Goal: Task Accomplishment & Management: Manage account settings

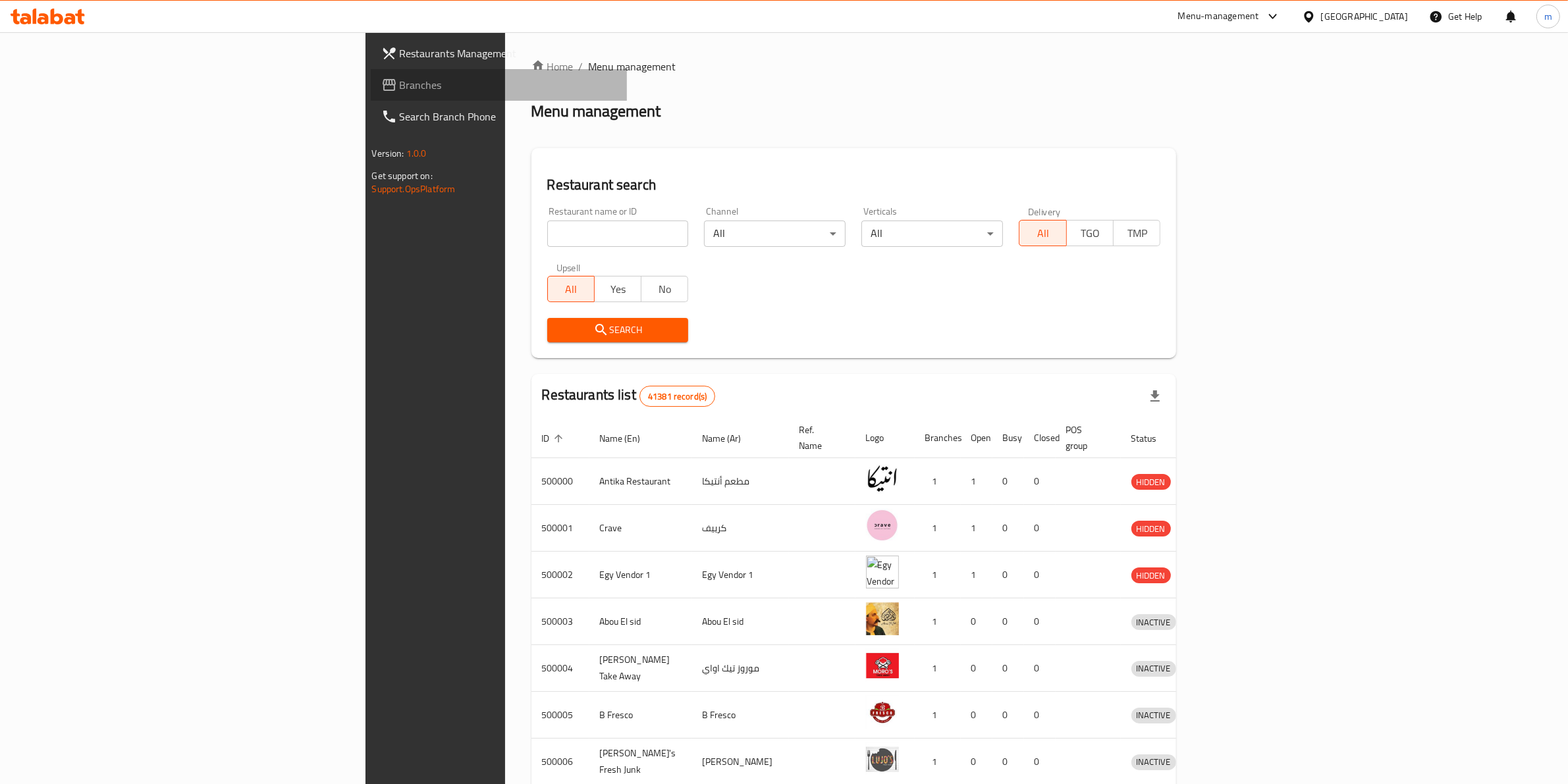
click at [400, 86] on span "Branches" at bounding box center [508, 85] width 217 height 16
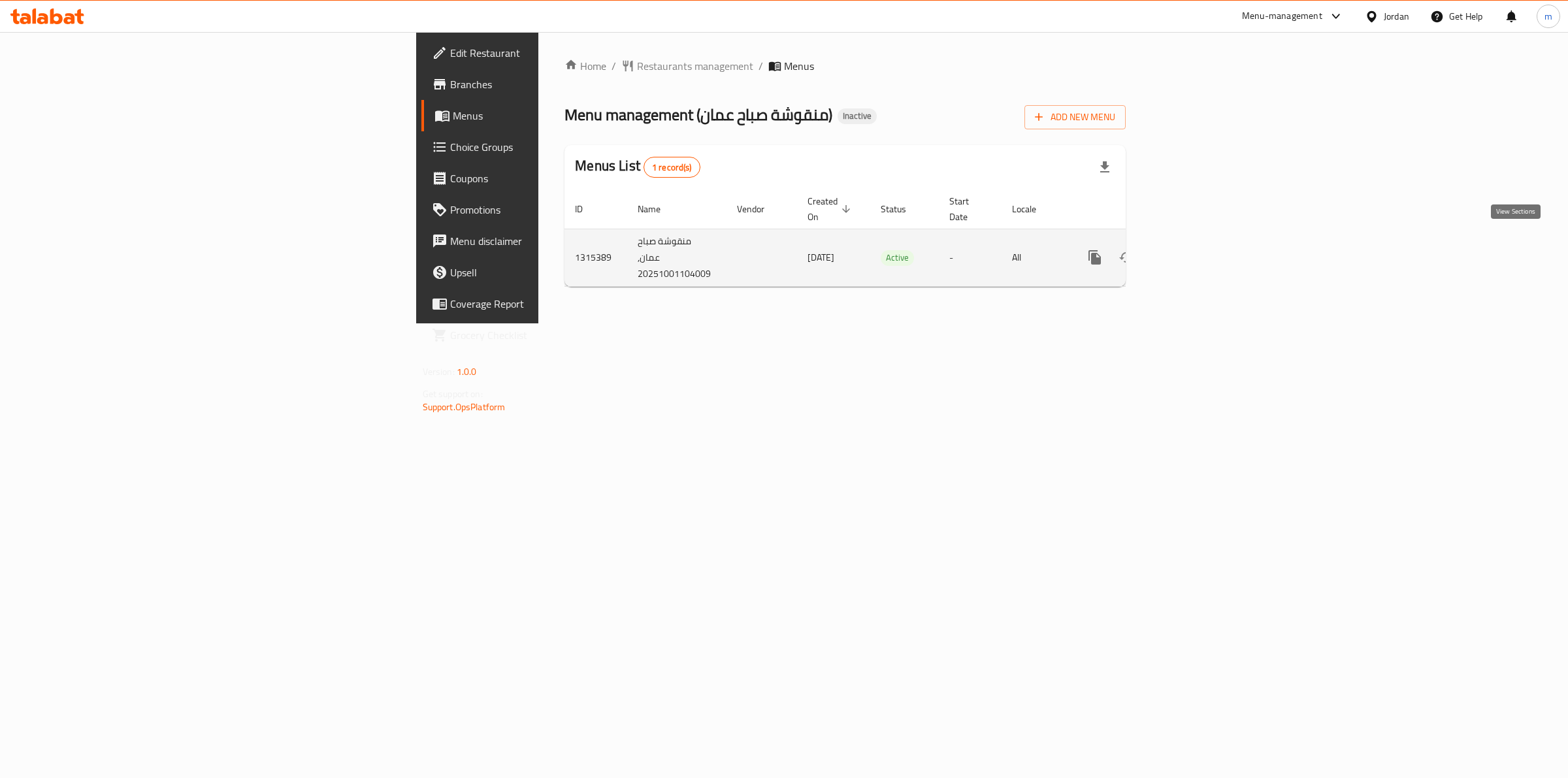
click at [1196, 249] on icon "enhanced table" at bounding box center [1189, 257] width 16 height 16
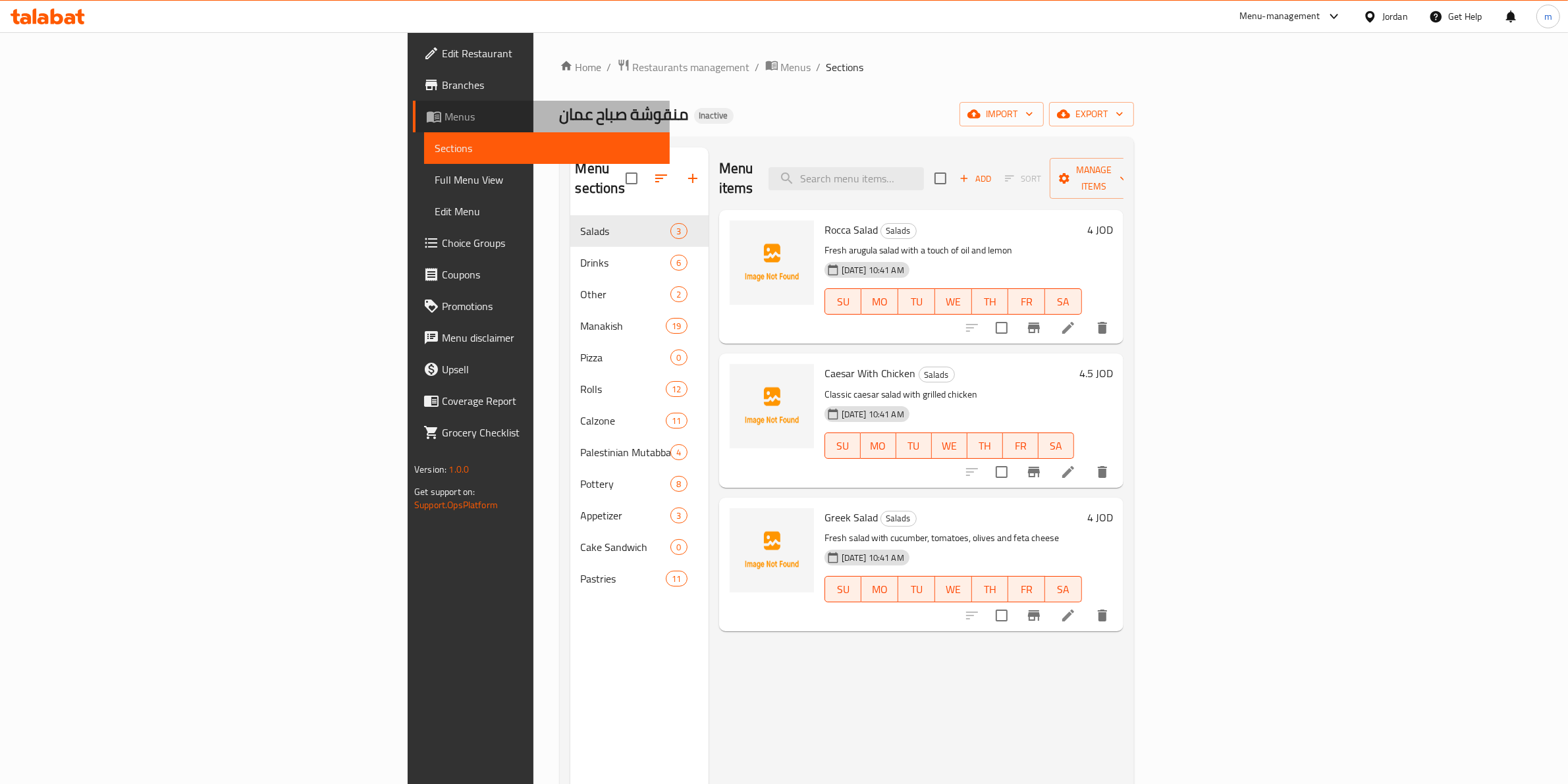
click at [445, 114] on span "Menus" at bounding box center [552, 116] width 215 height 16
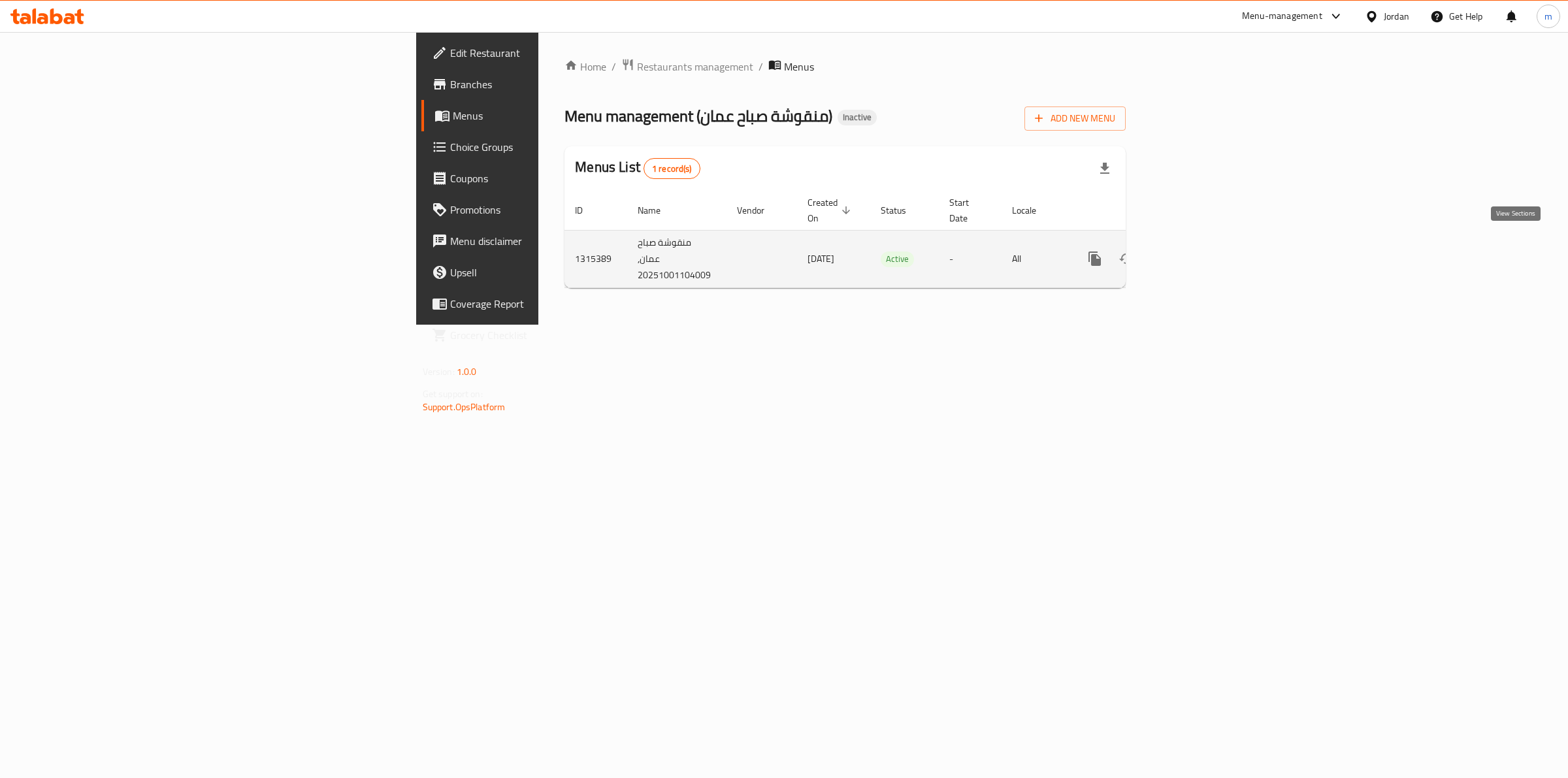
click at [1195, 253] on icon "enhanced table" at bounding box center [1189, 259] width 12 height 12
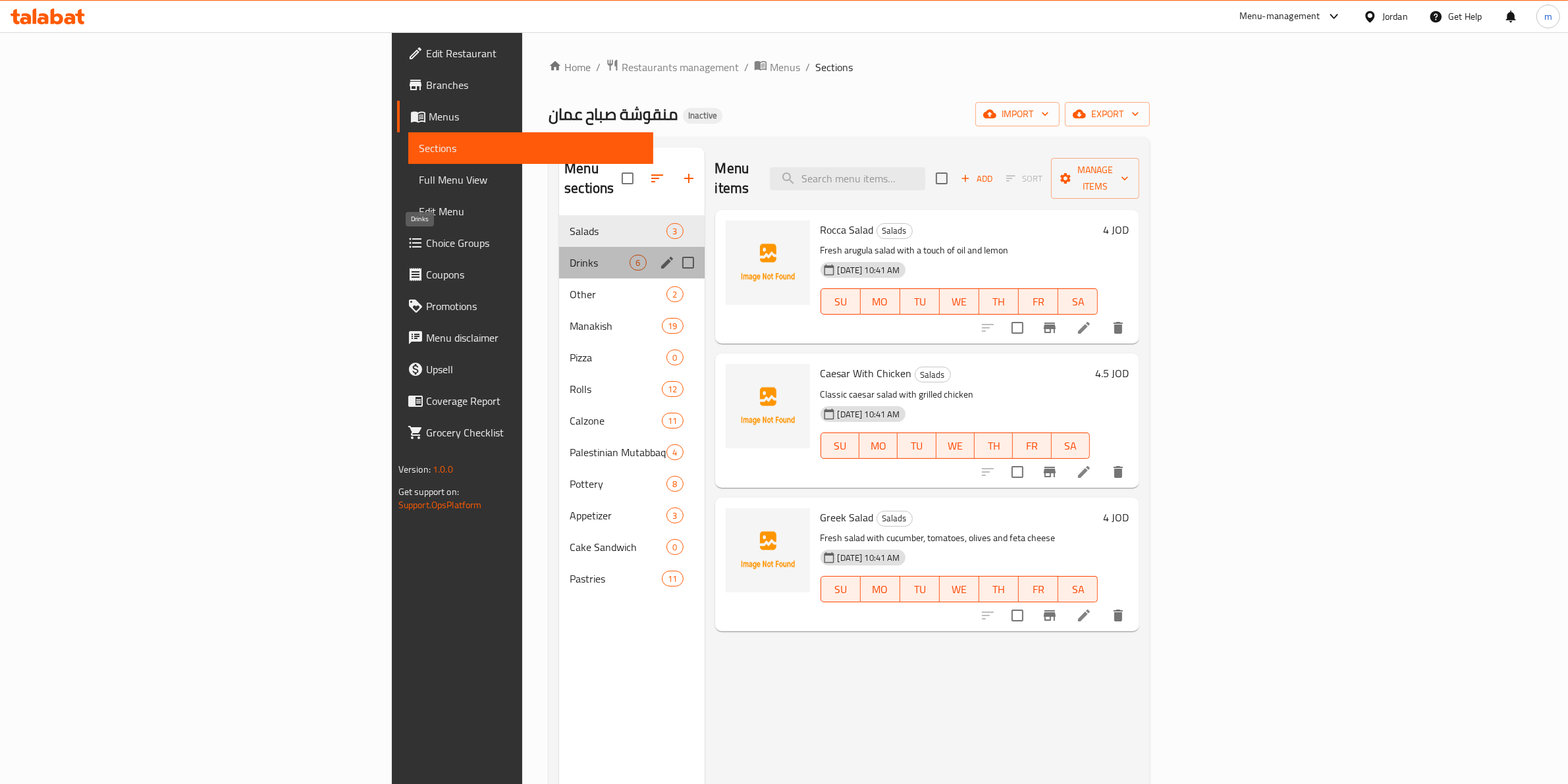
click at [570, 254] on span "Drinks" at bounding box center [599, 262] width 60 height 16
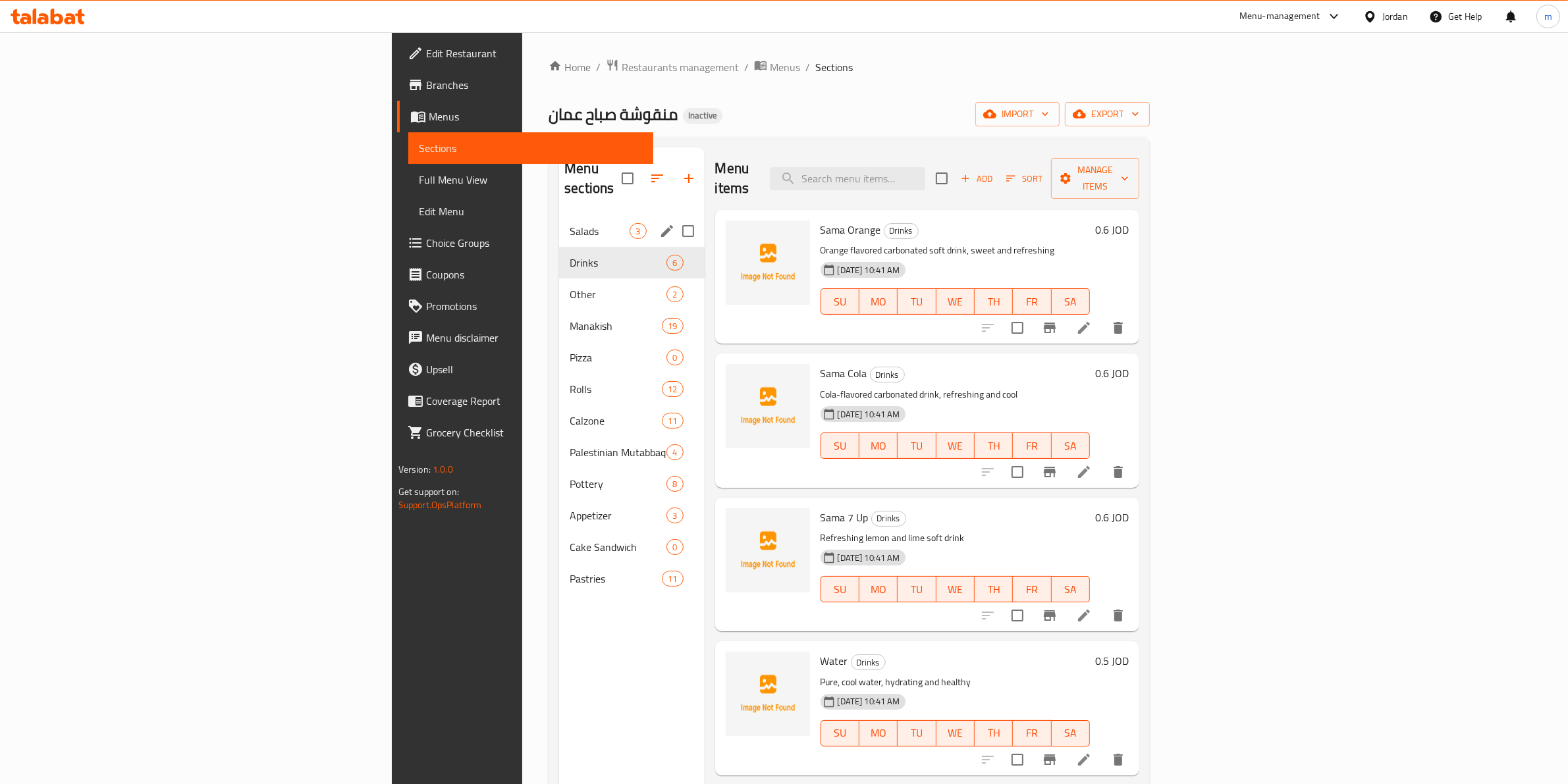
click at [559, 219] on div "Salads 3" at bounding box center [631, 231] width 145 height 31
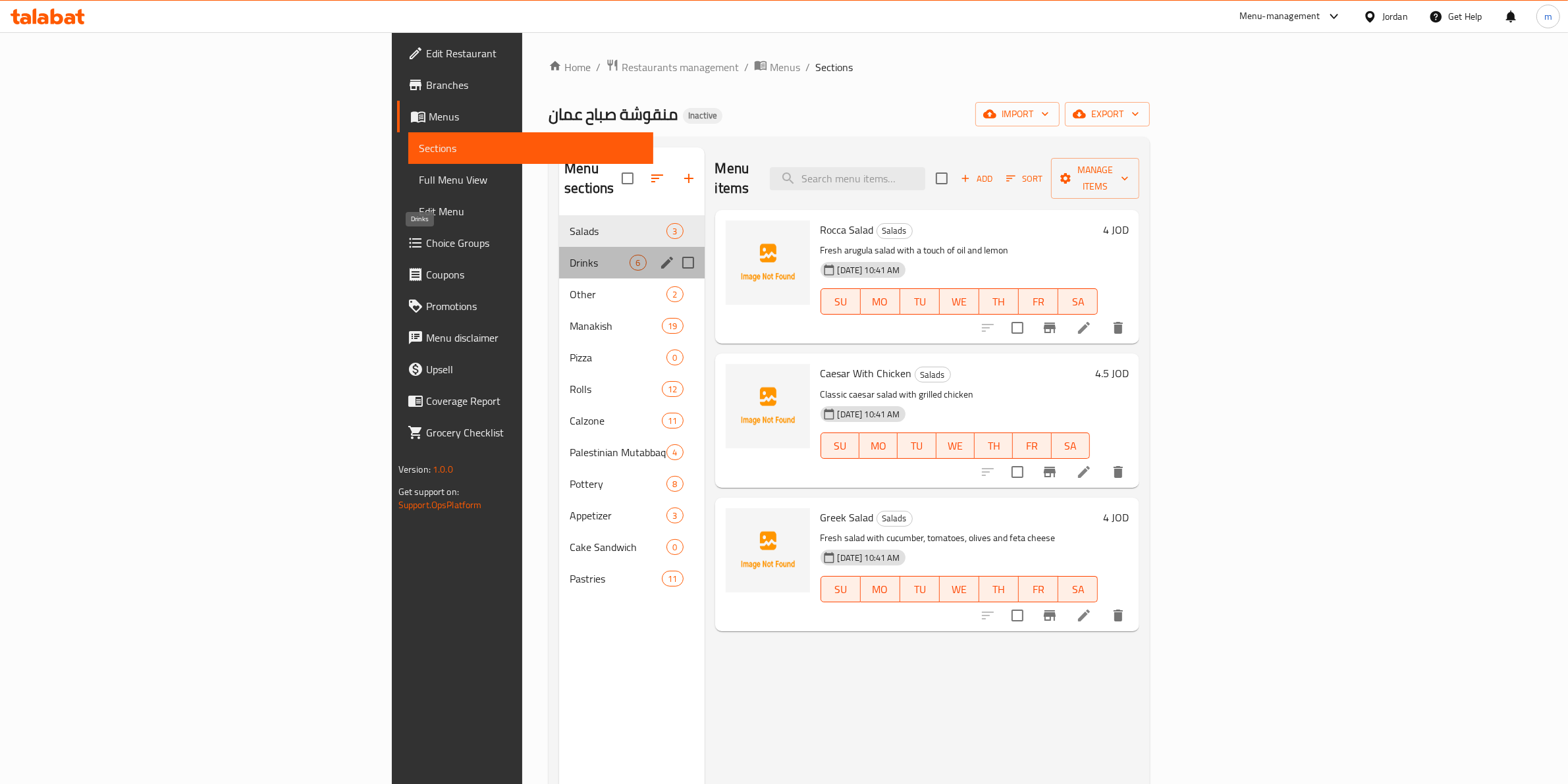
click at [570, 254] on span "Drinks" at bounding box center [599, 262] width 60 height 16
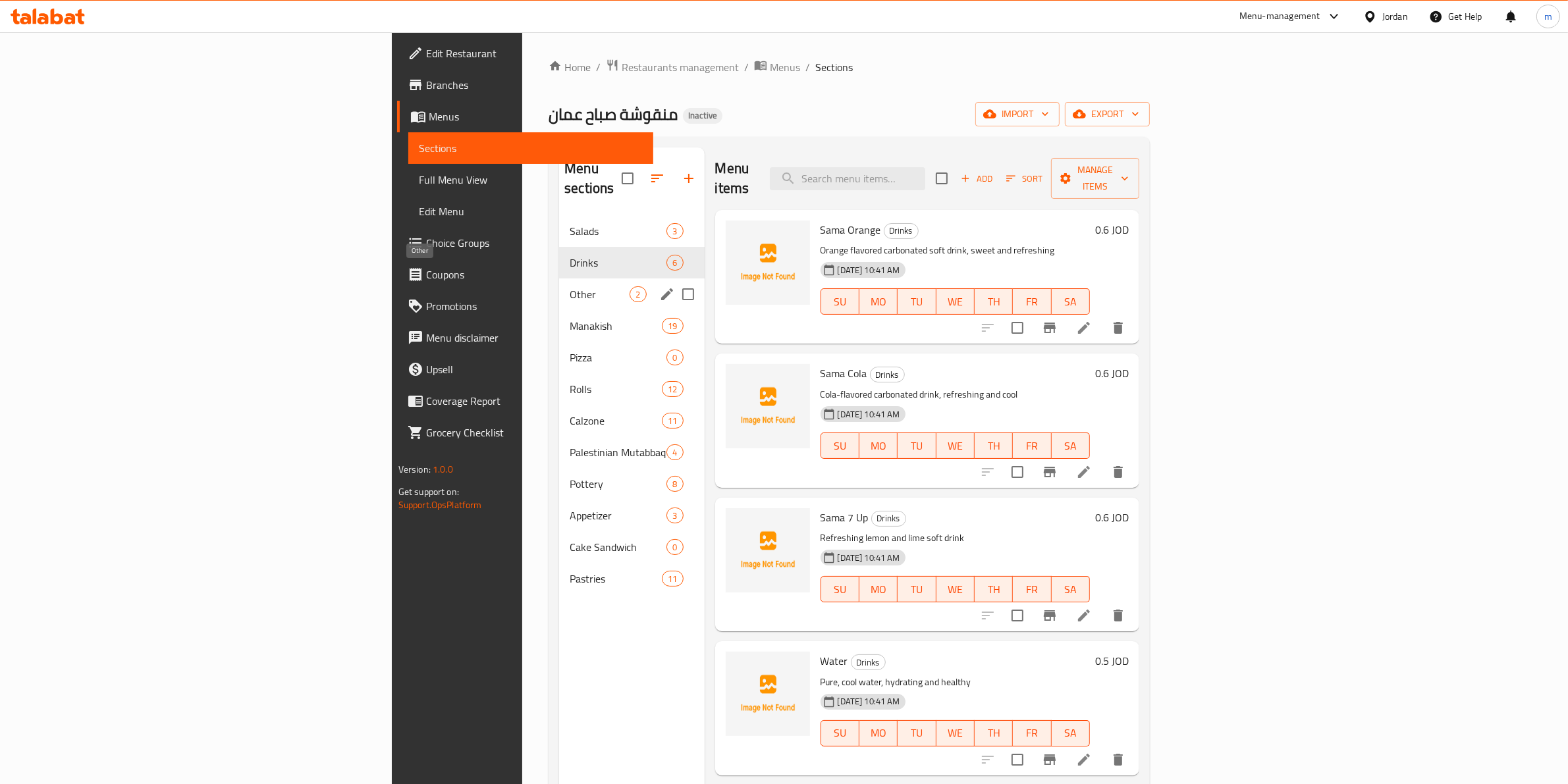
click at [570, 287] on span "Other" at bounding box center [599, 294] width 60 height 16
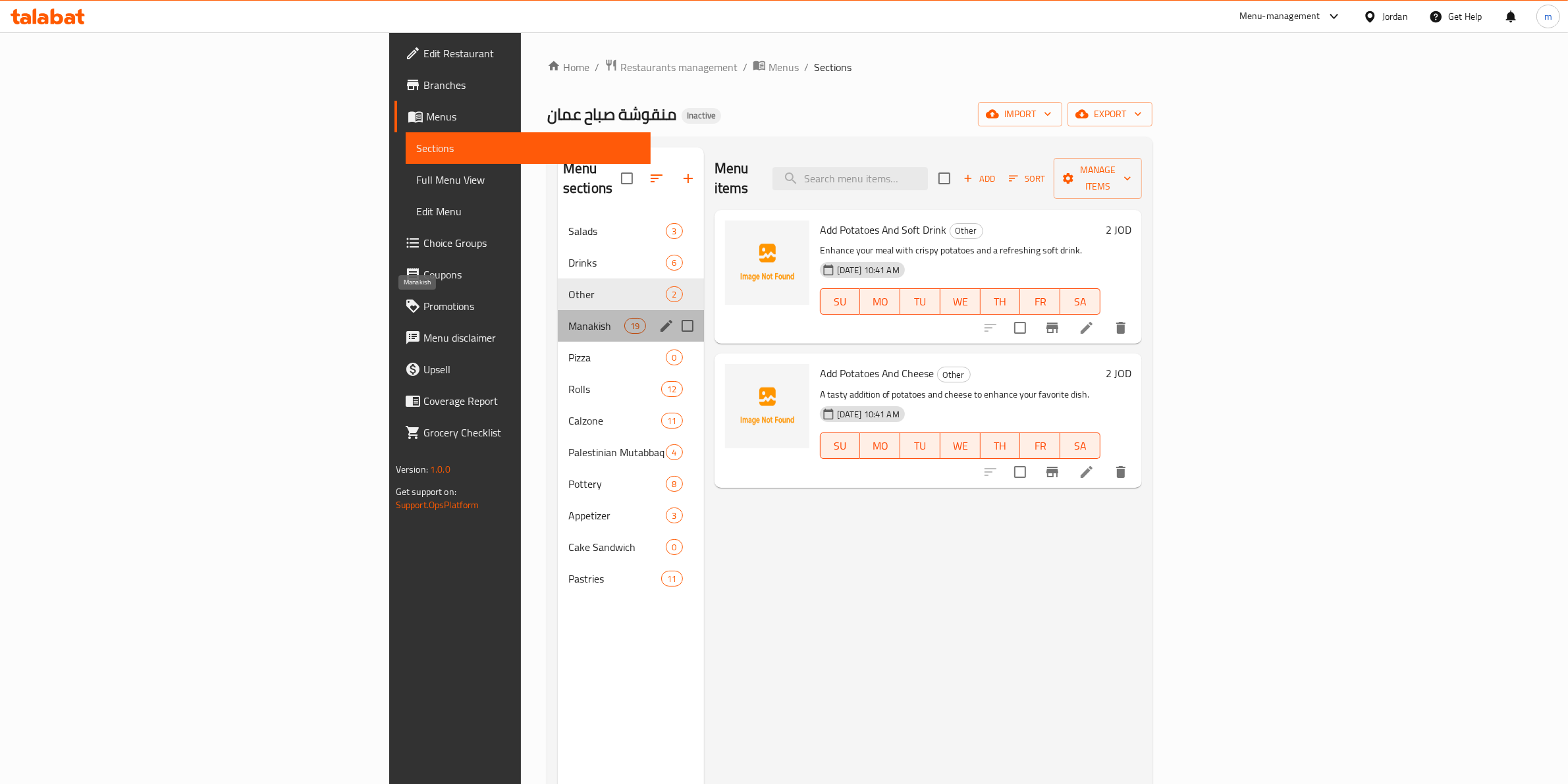
click at [569, 318] on span "Manakish" at bounding box center [596, 326] width 56 height 16
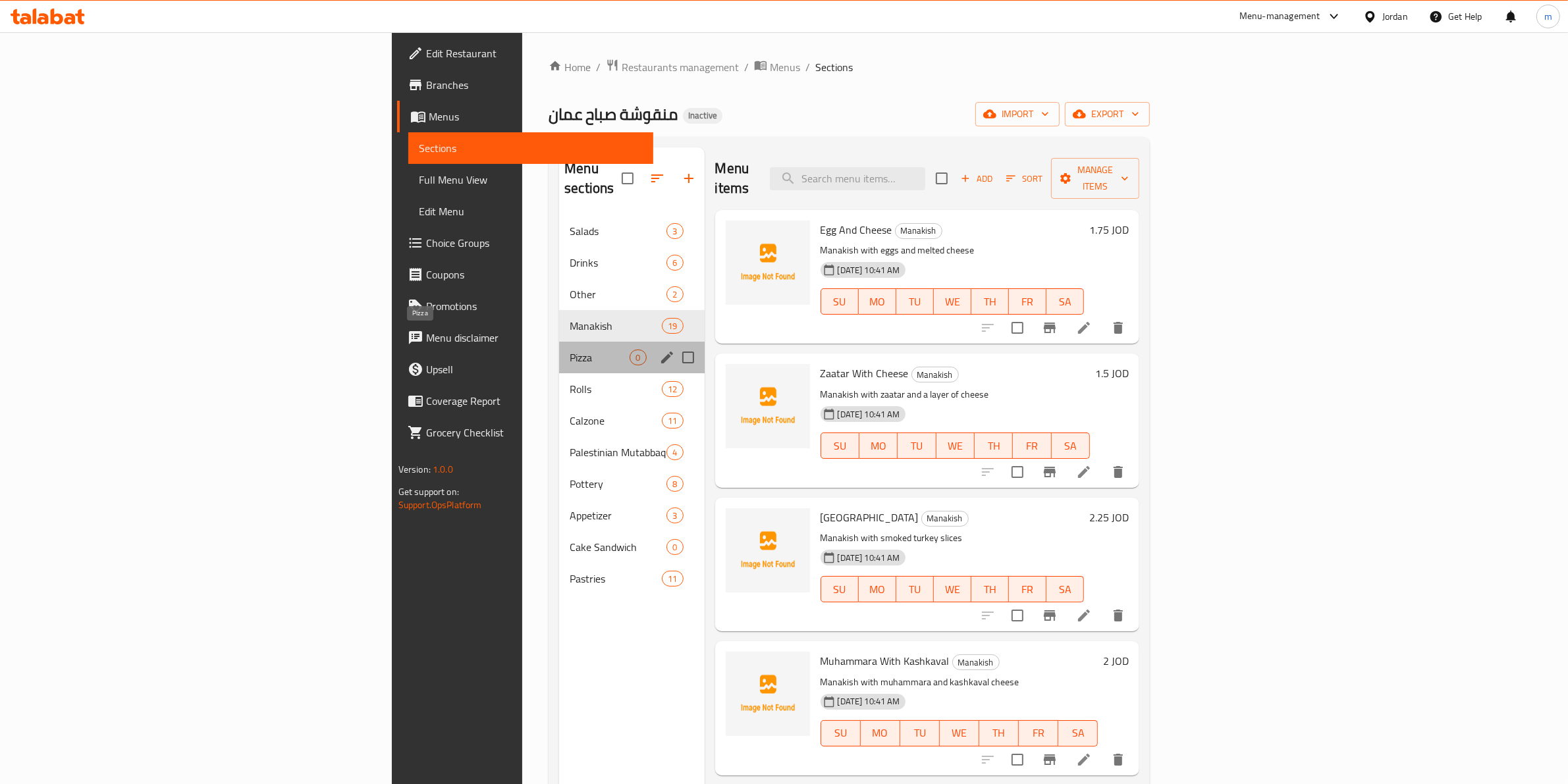
click at [570, 349] on span "Pizza" at bounding box center [599, 357] width 60 height 16
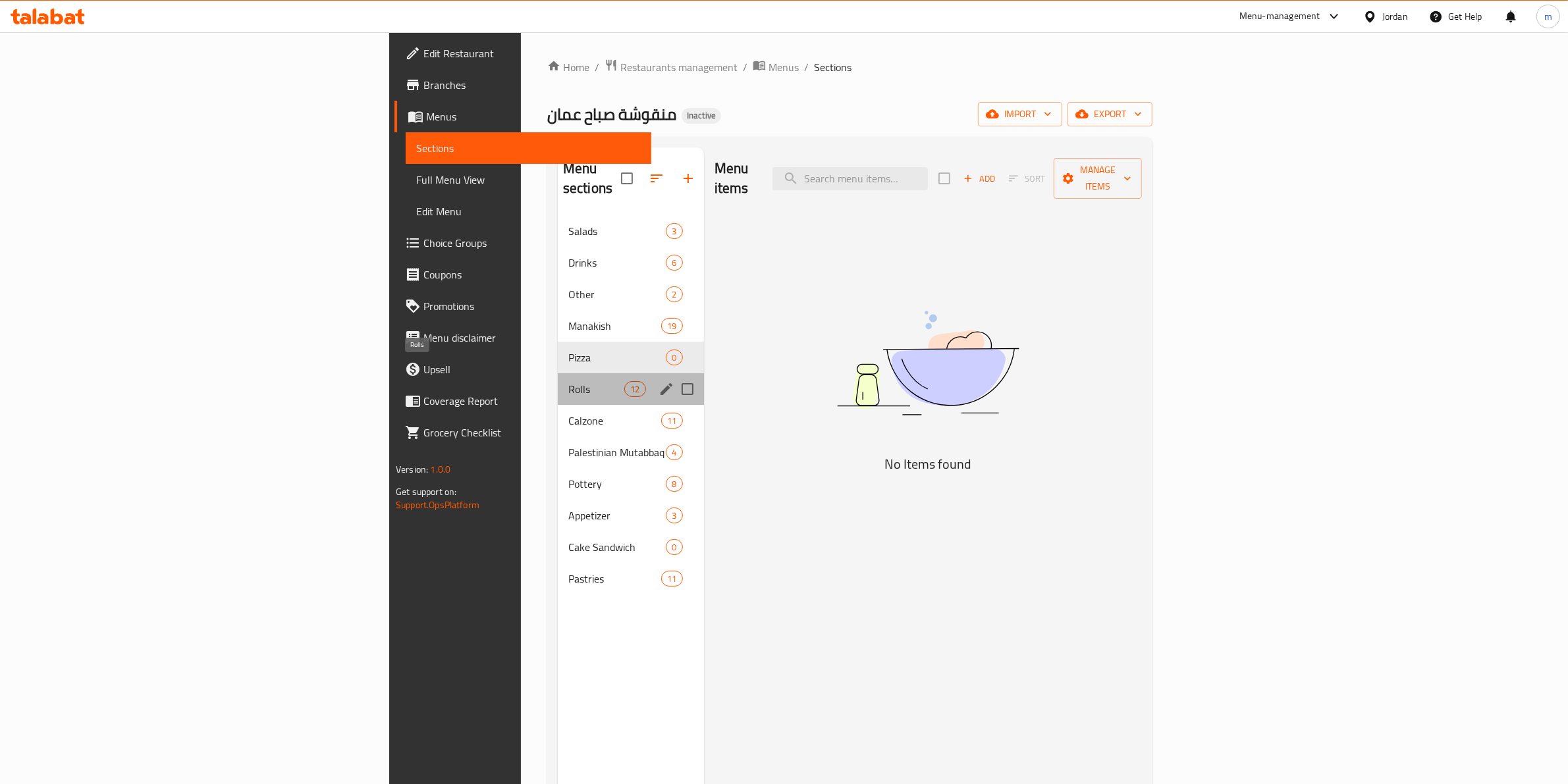
click at [569, 381] on span "Rolls" at bounding box center [596, 389] width 56 height 16
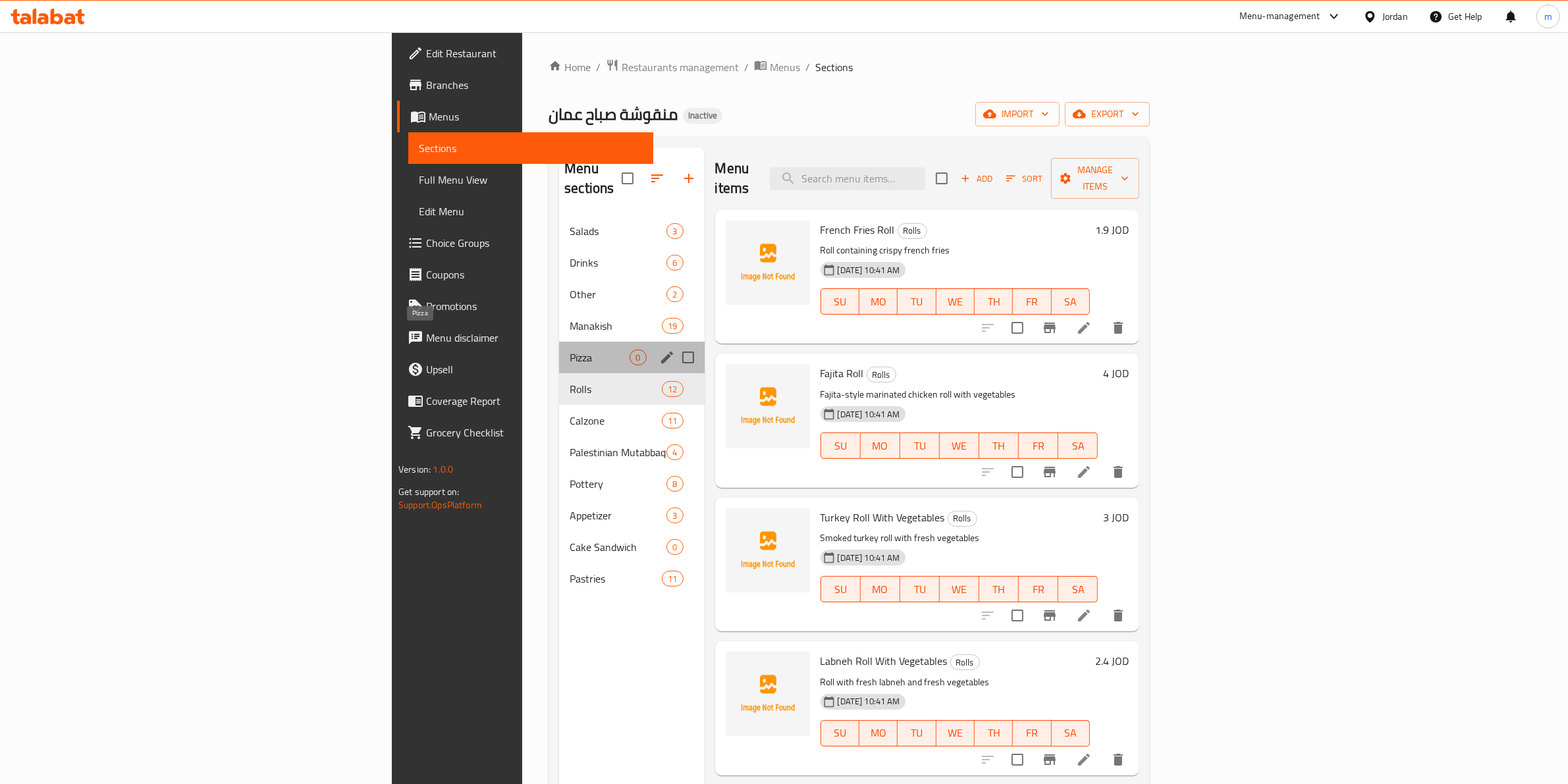
click at [570, 349] on span "Pizza" at bounding box center [599, 357] width 60 height 16
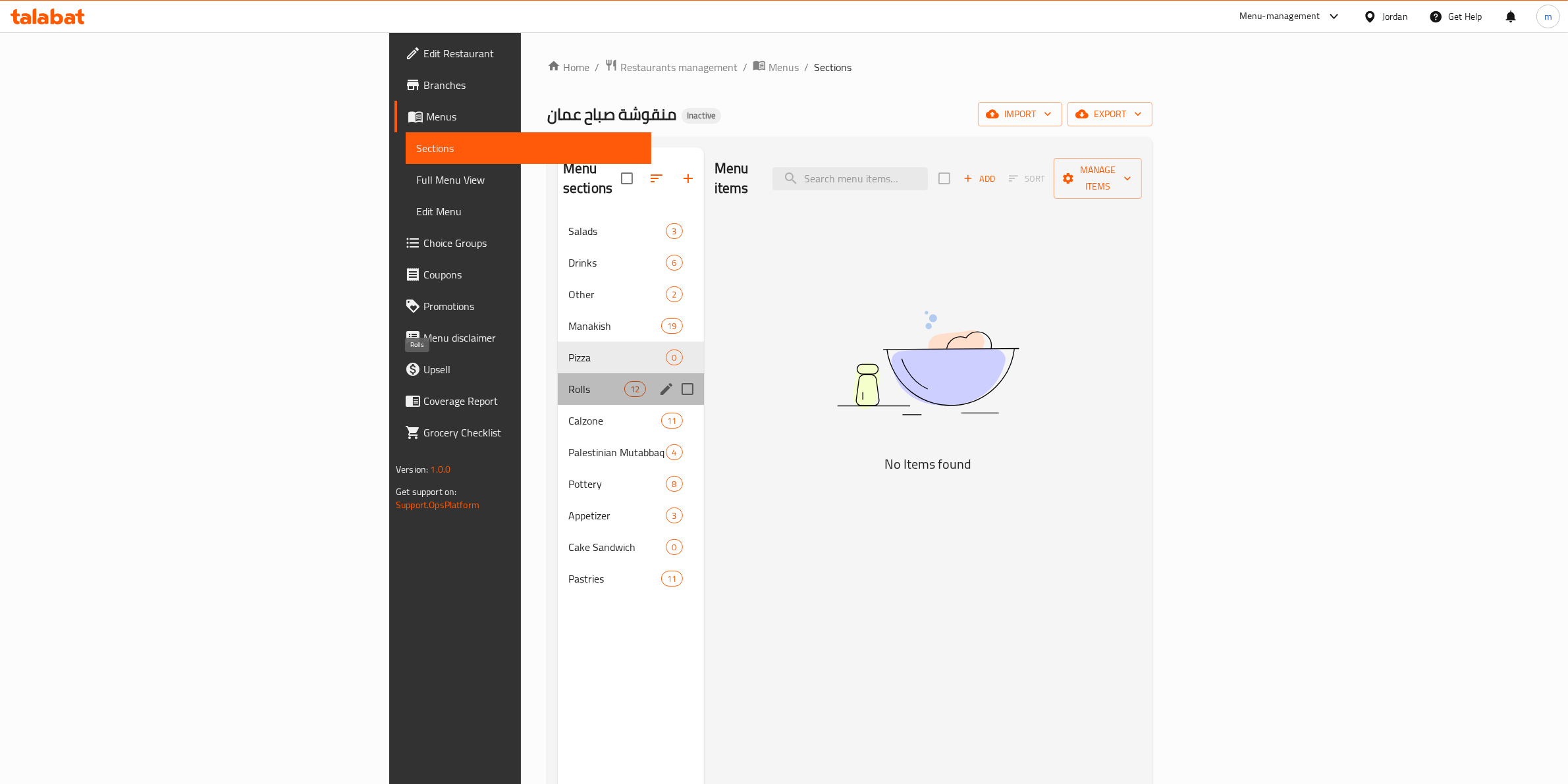
click at [569, 381] on span "Rolls" at bounding box center [596, 389] width 56 height 16
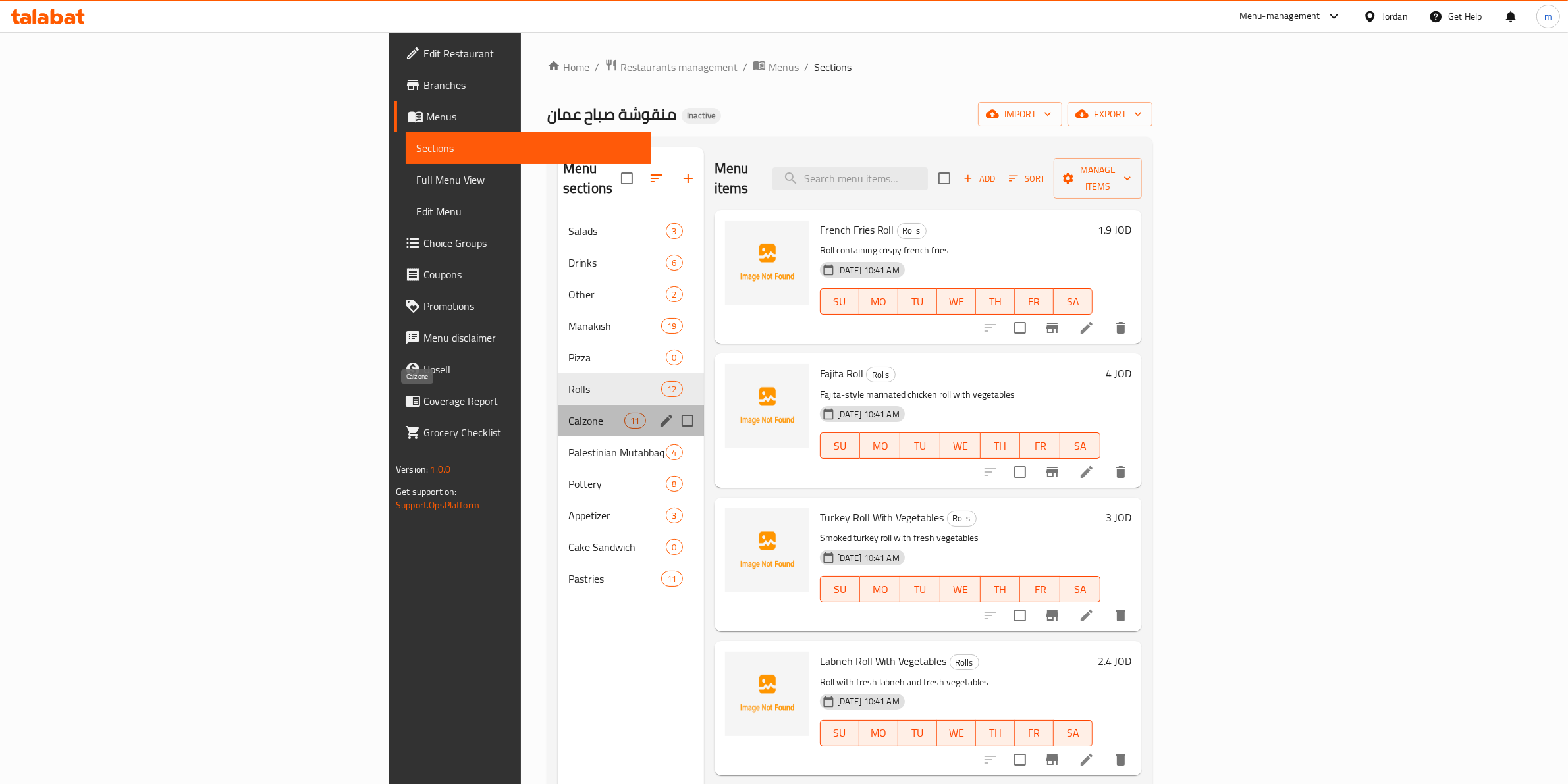
click at [569, 413] on span "Calzone" at bounding box center [596, 420] width 56 height 16
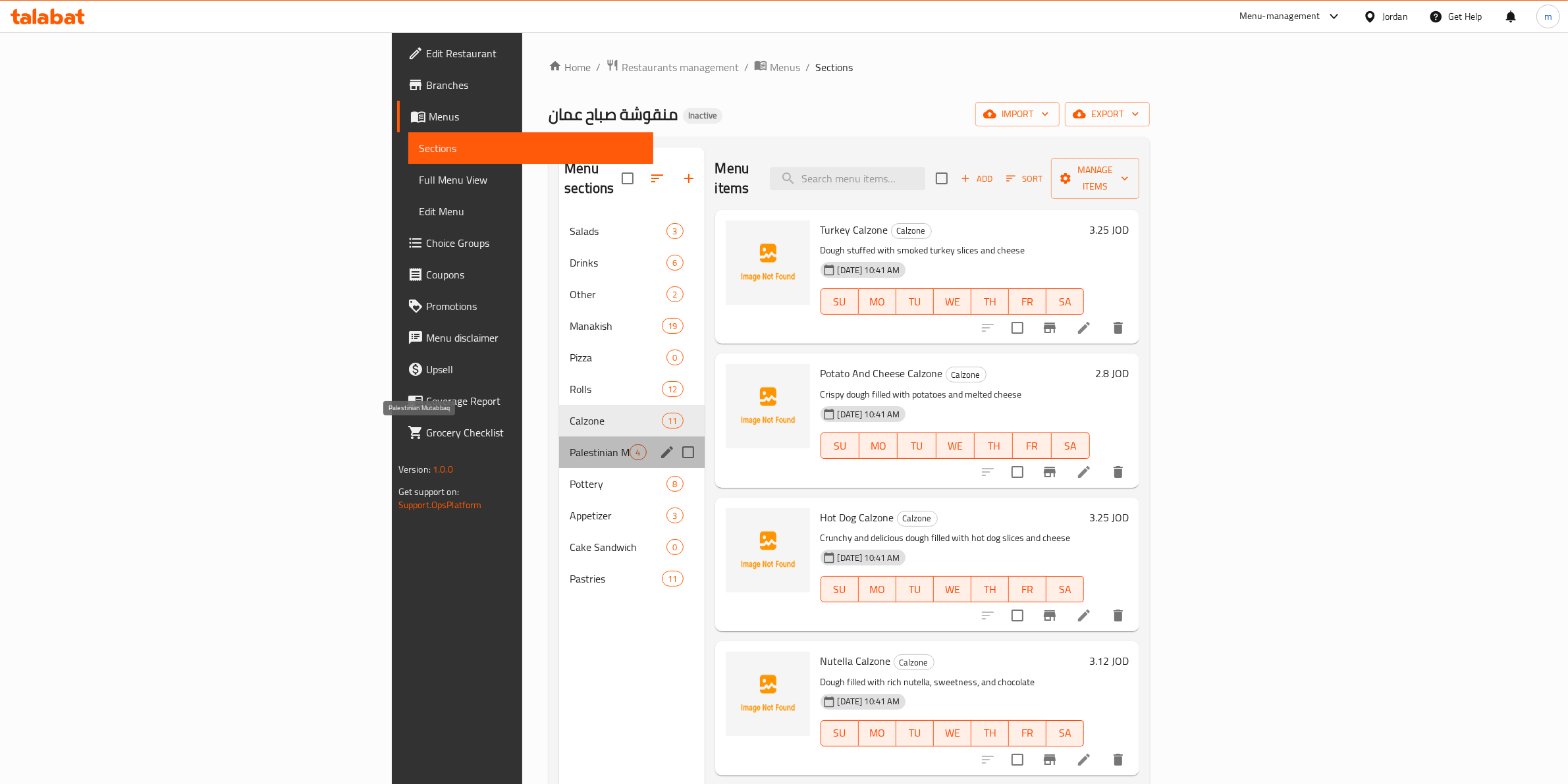
click at [570, 445] on span "Palestinian Mutabbaq" at bounding box center [599, 452] width 60 height 16
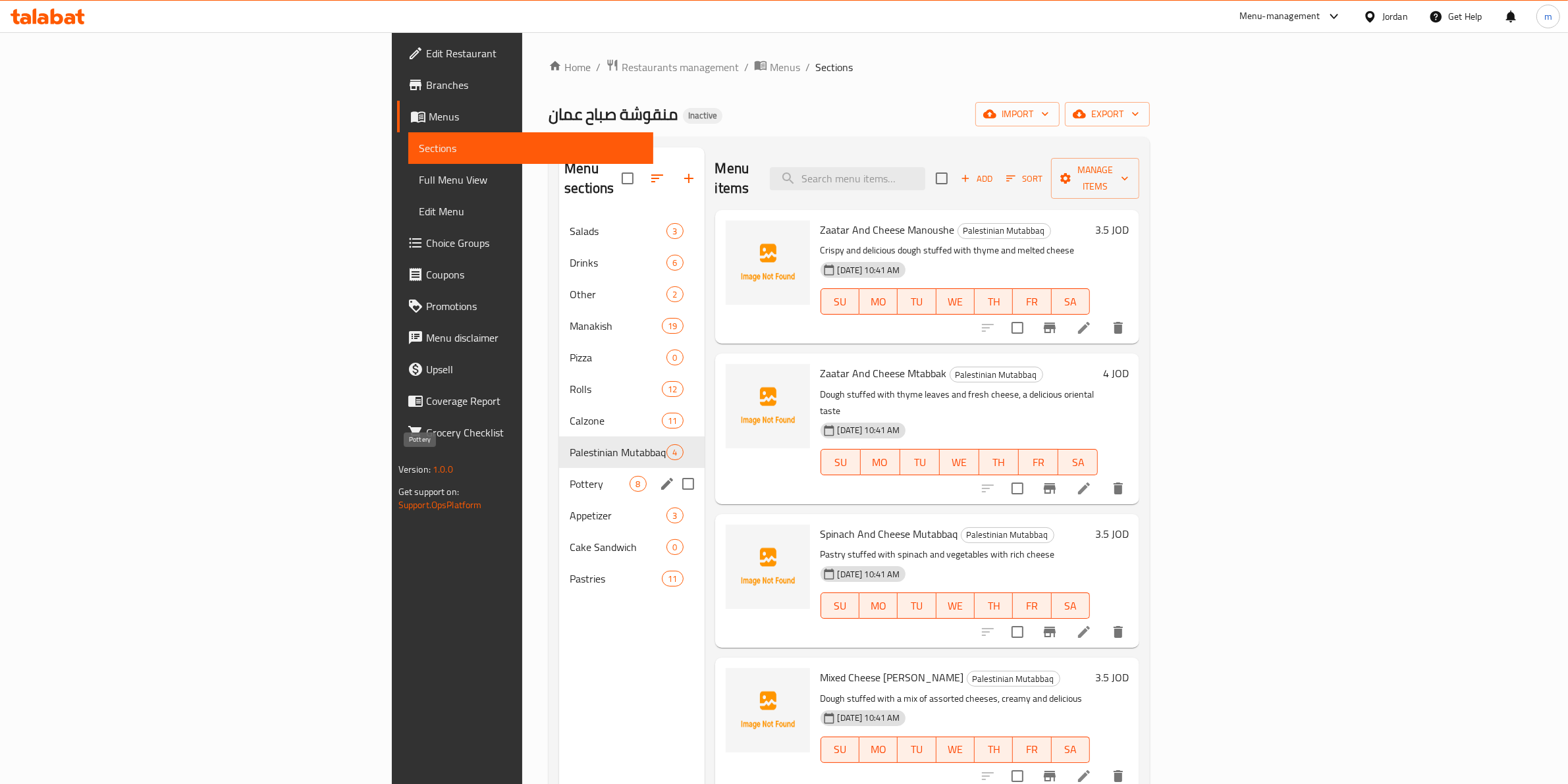
click at [570, 476] on span "Pottery" at bounding box center [599, 484] width 60 height 16
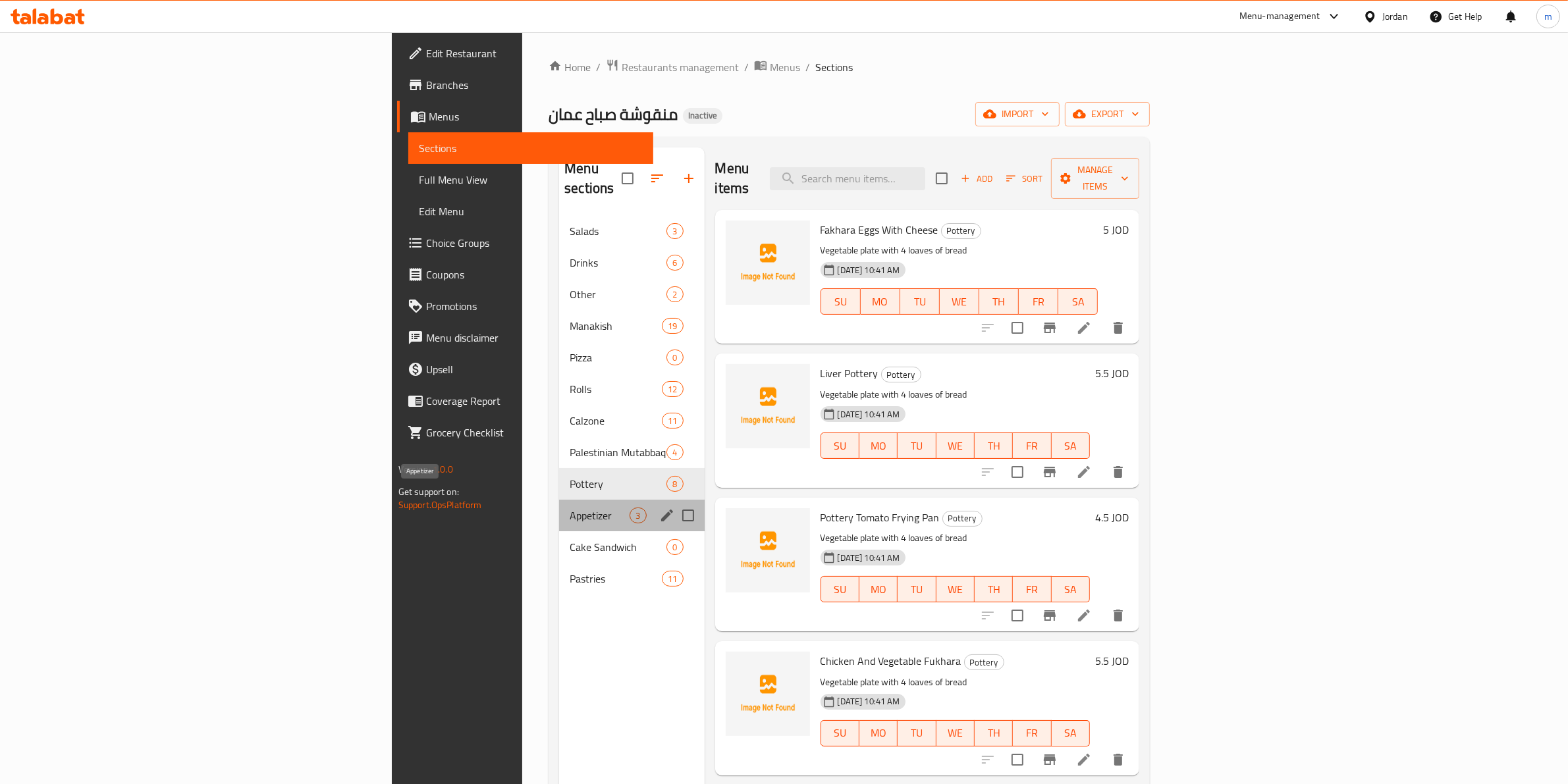
click at [570, 507] on span "Appetizer" at bounding box center [599, 515] width 60 height 16
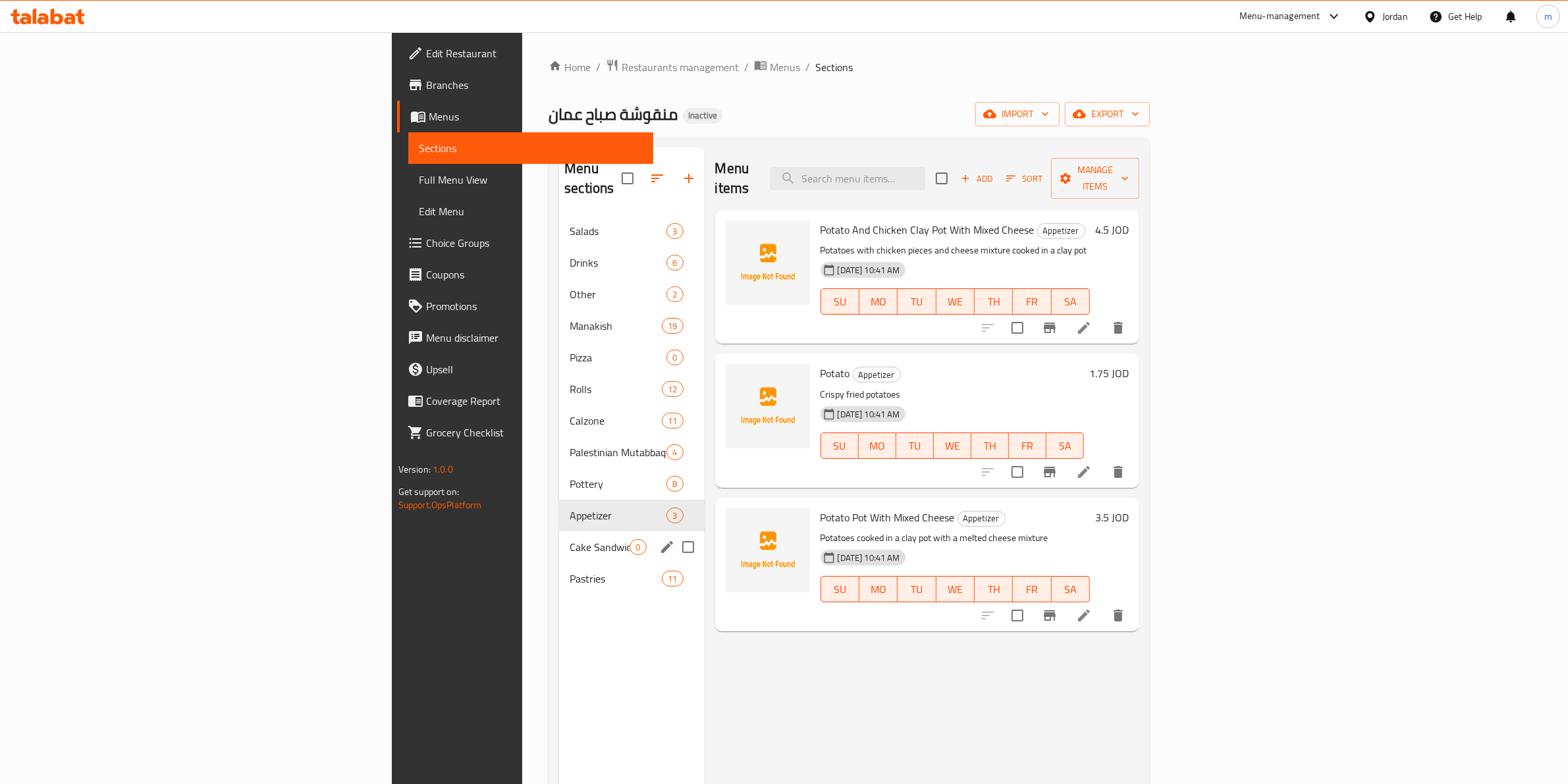
click at [559, 531] on div "Cake Sandwich 0" at bounding box center [631, 546] width 145 height 31
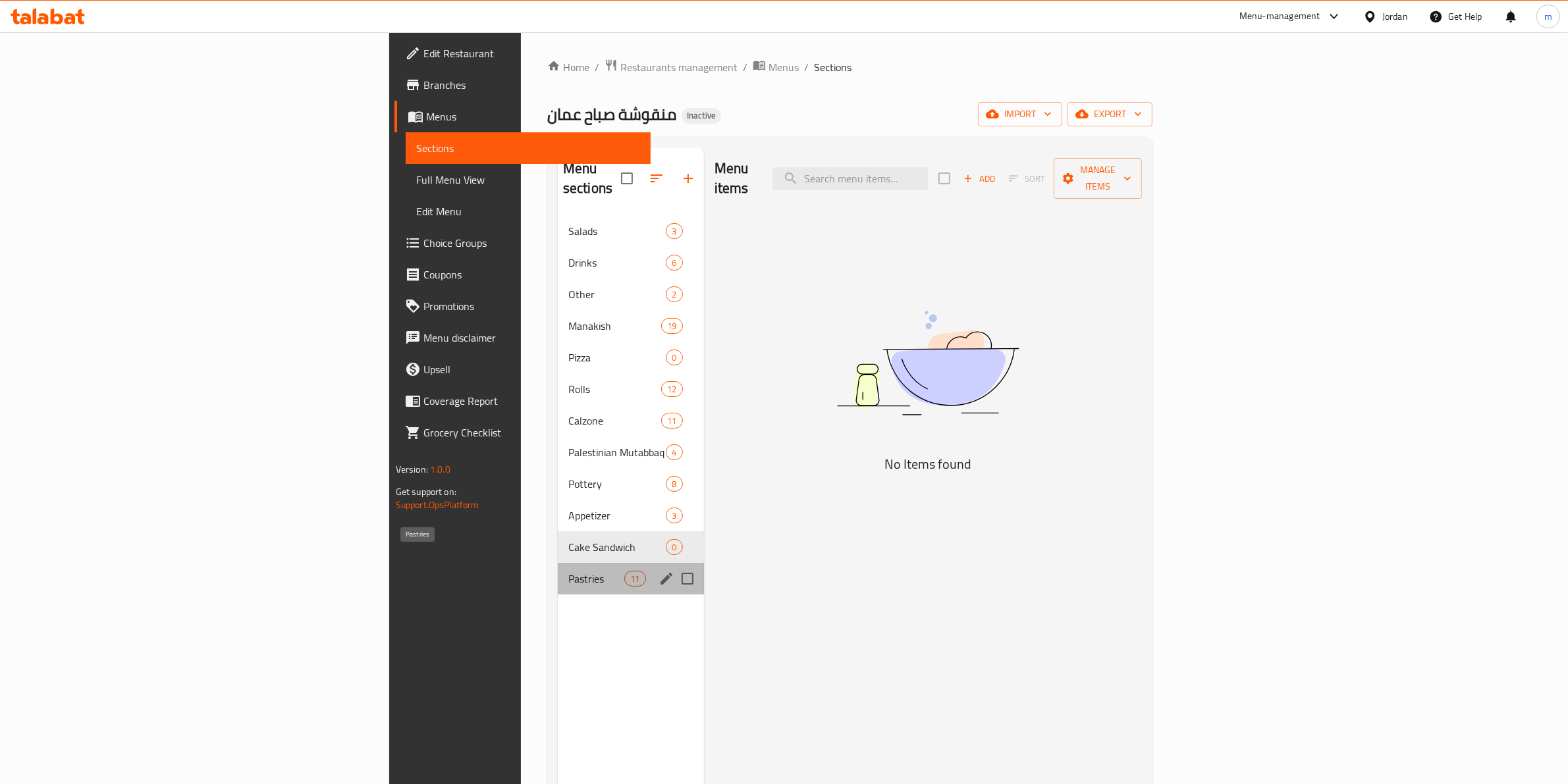
click at [569, 571] on span "Pastries" at bounding box center [596, 578] width 56 height 16
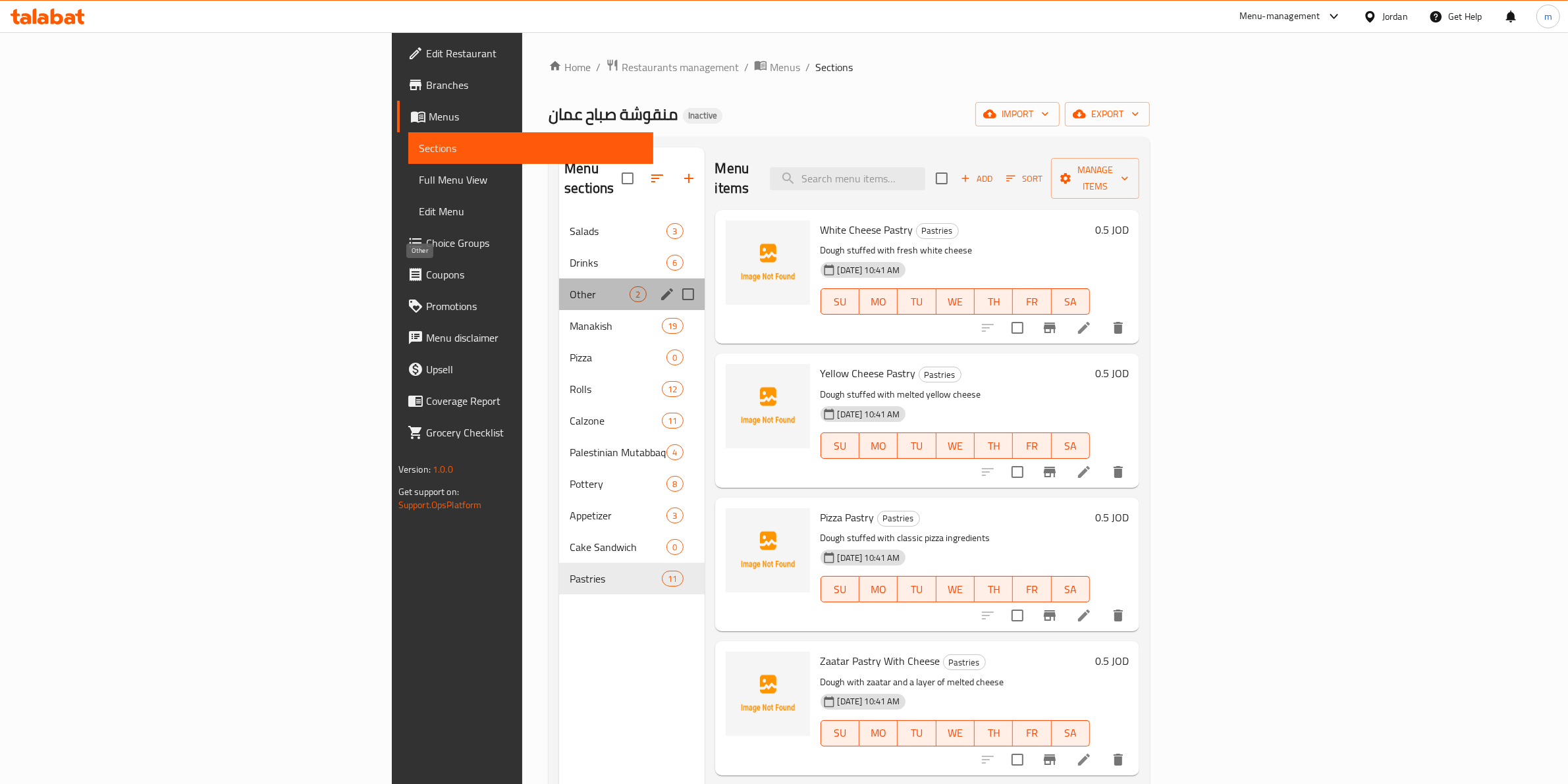
click at [570, 287] on span "Other" at bounding box center [599, 294] width 60 height 16
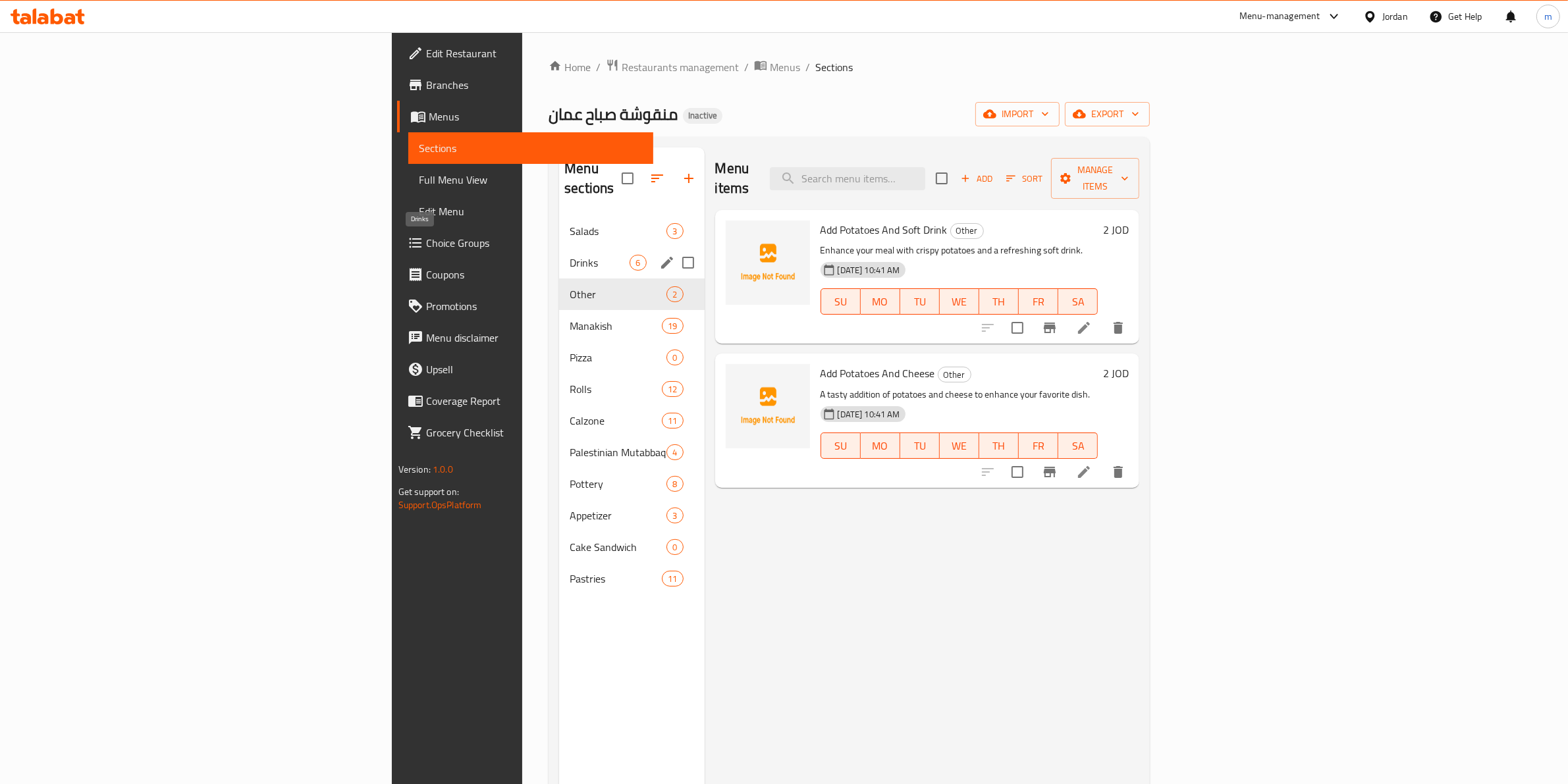
click at [570, 254] on span "Drinks" at bounding box center [599, 262] width 60 height 16
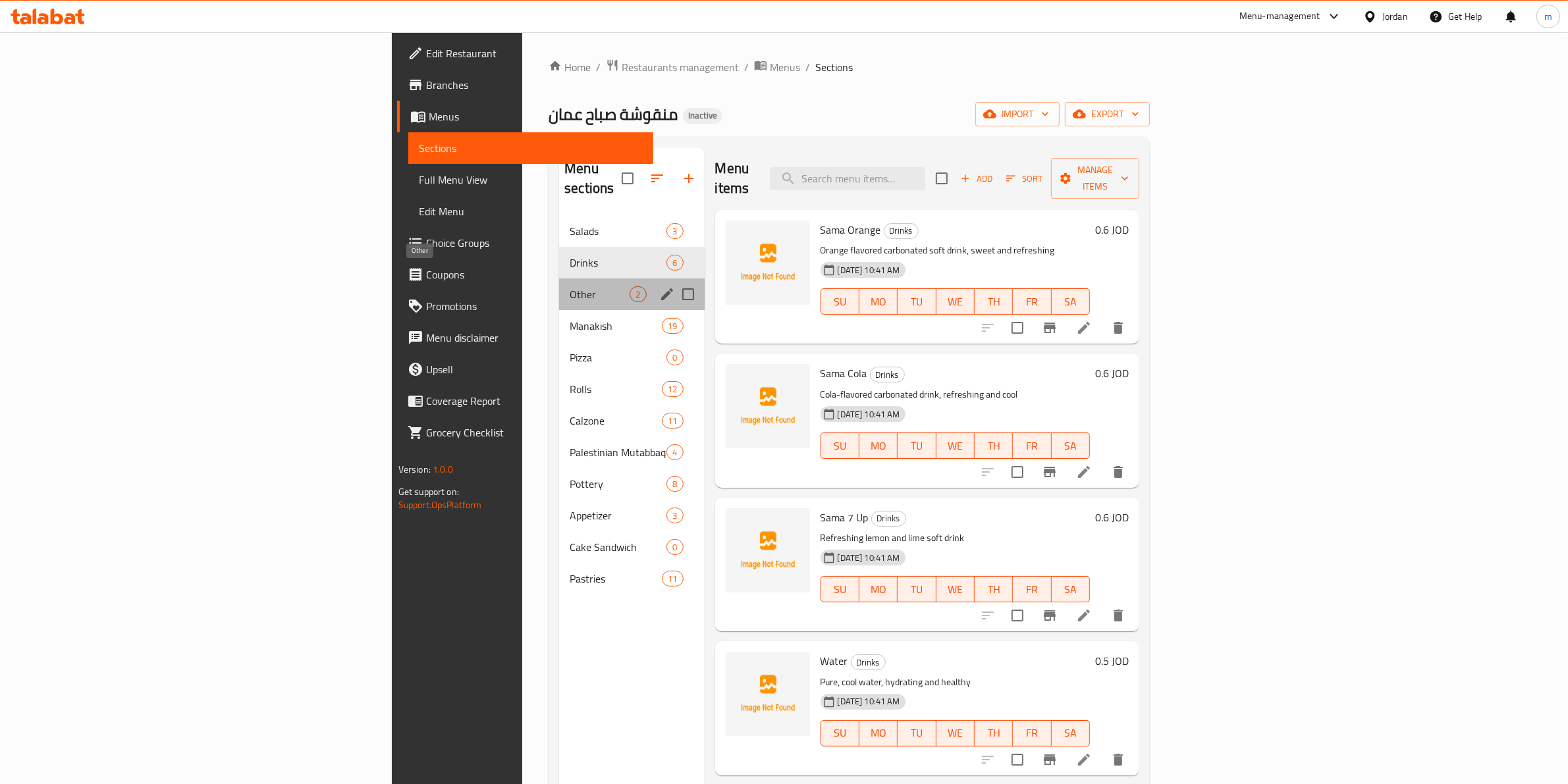
click at [570, 287] on span "Other" at bounding box center [599, 294] width 60 height 16
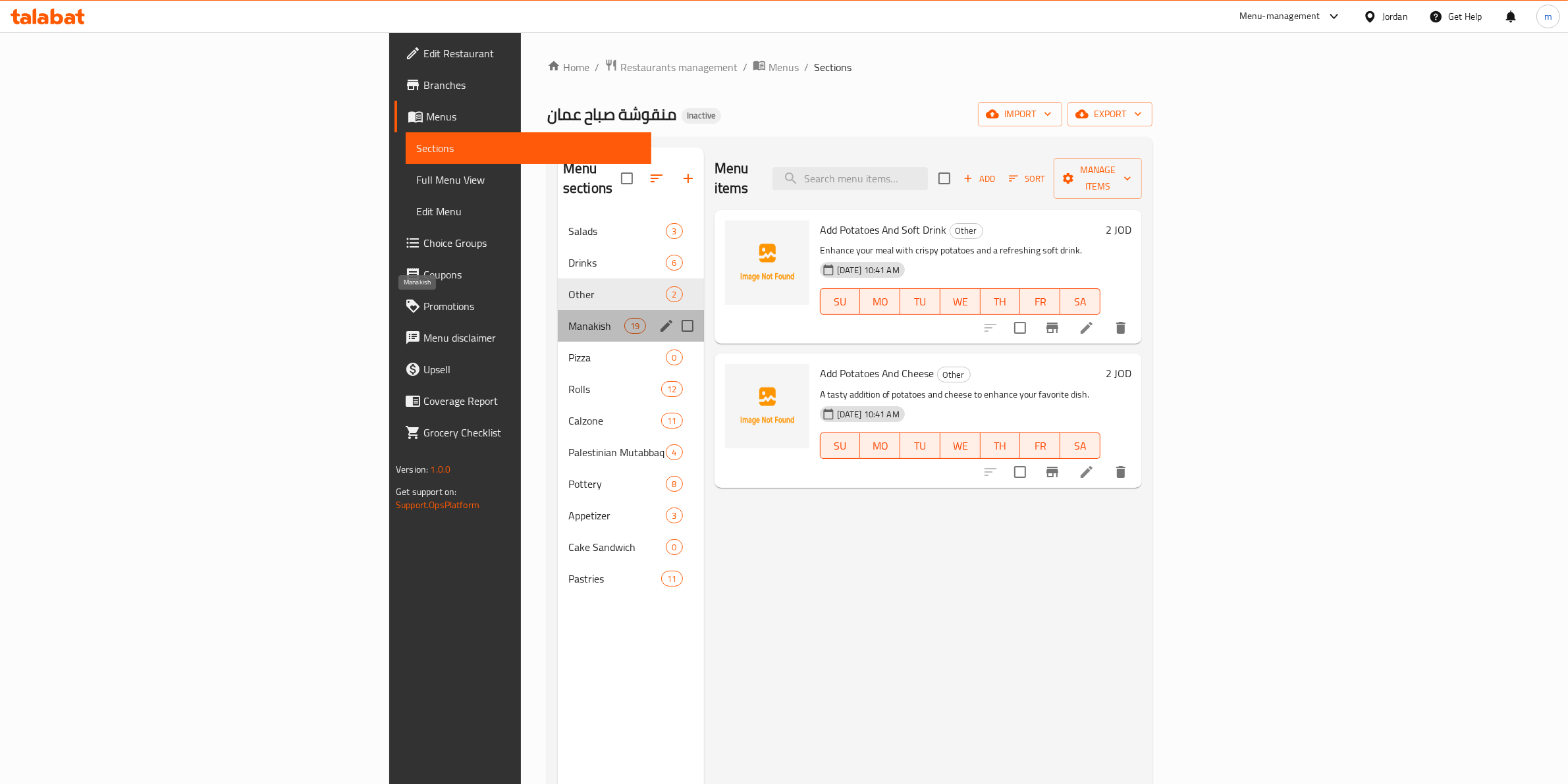
click at [569, 318] on span "Manakish" at bounding box center [596, 326] width 56 height 16
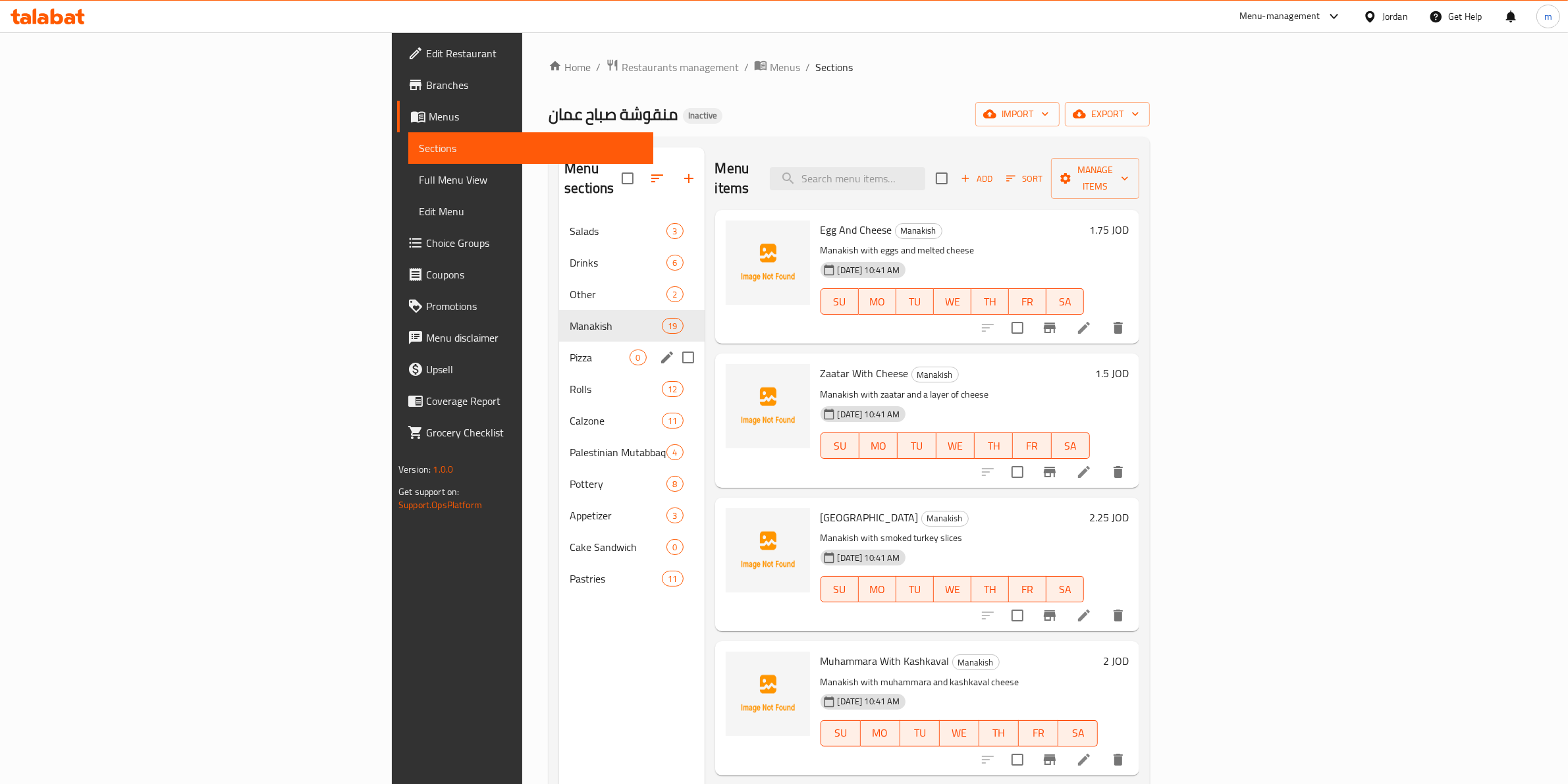
click at [570, 349] on span "Pizza" at bounding box center [599, 357] width 60 height 16
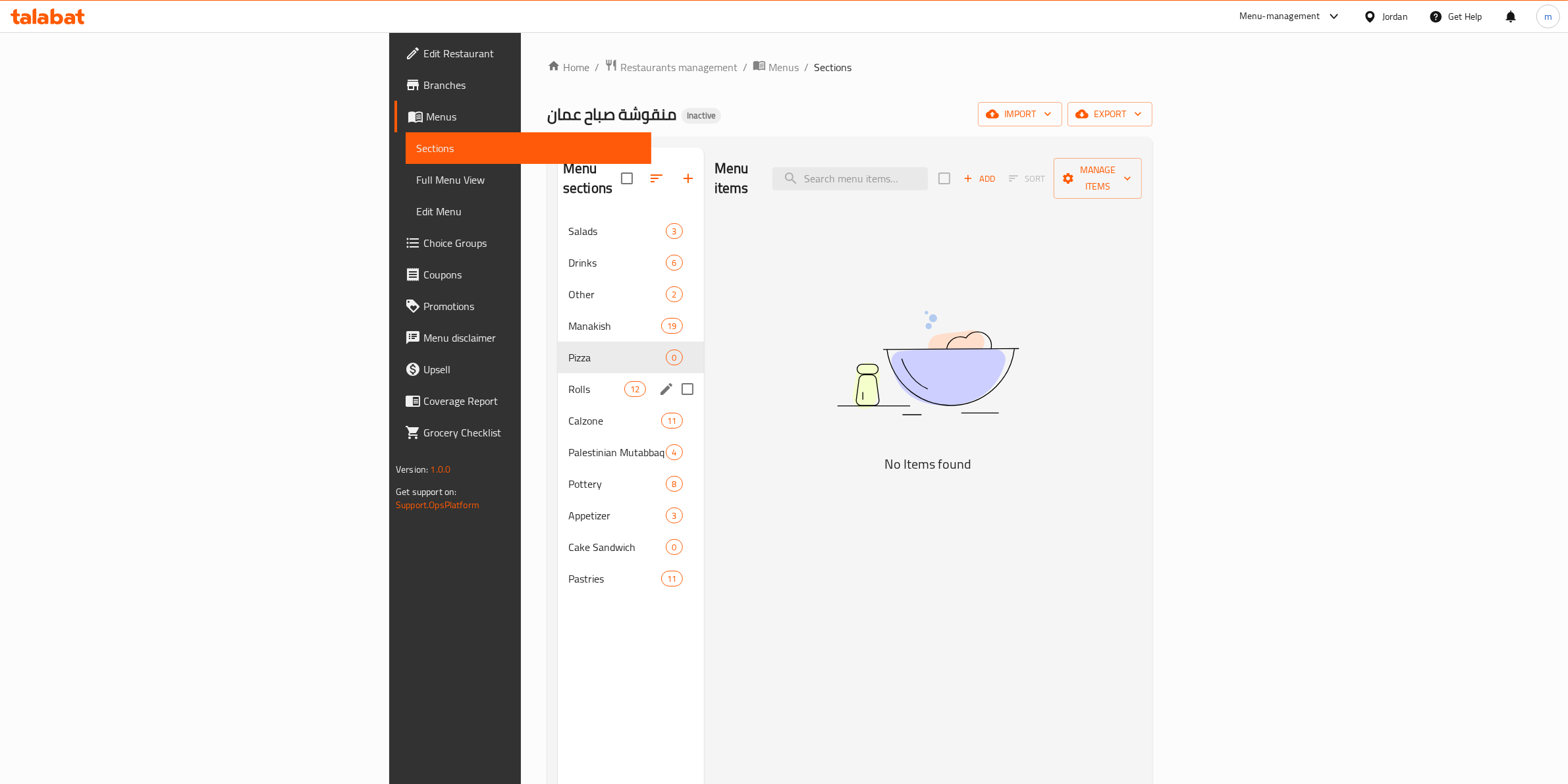
click at [558, 374] on div "Rolls 12" at bounding box center [631, 389] width 146 height 31
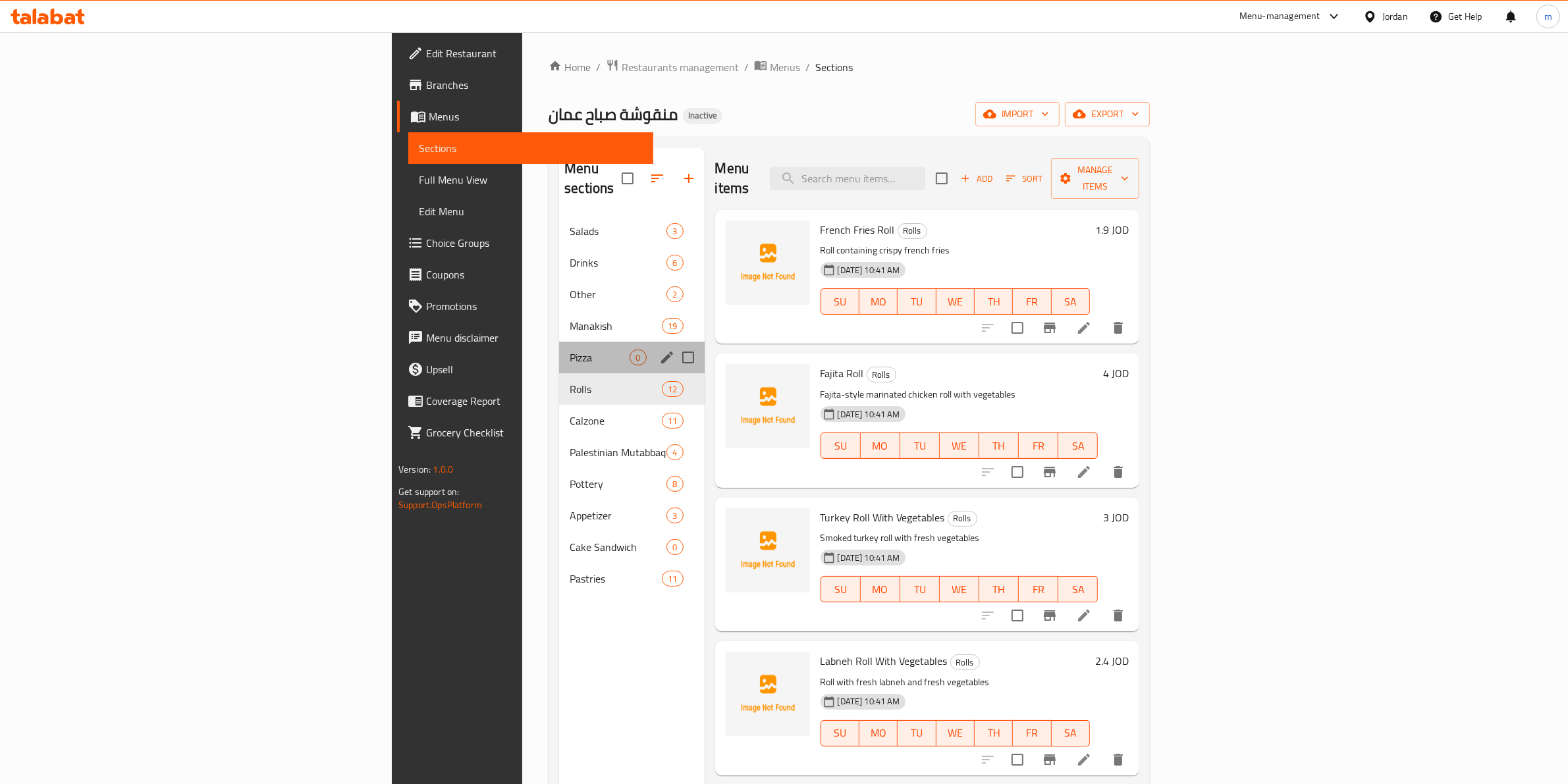
click at [559, 349] on div "Pizza 0" at bounding box center [631, 357] width 145 height 31
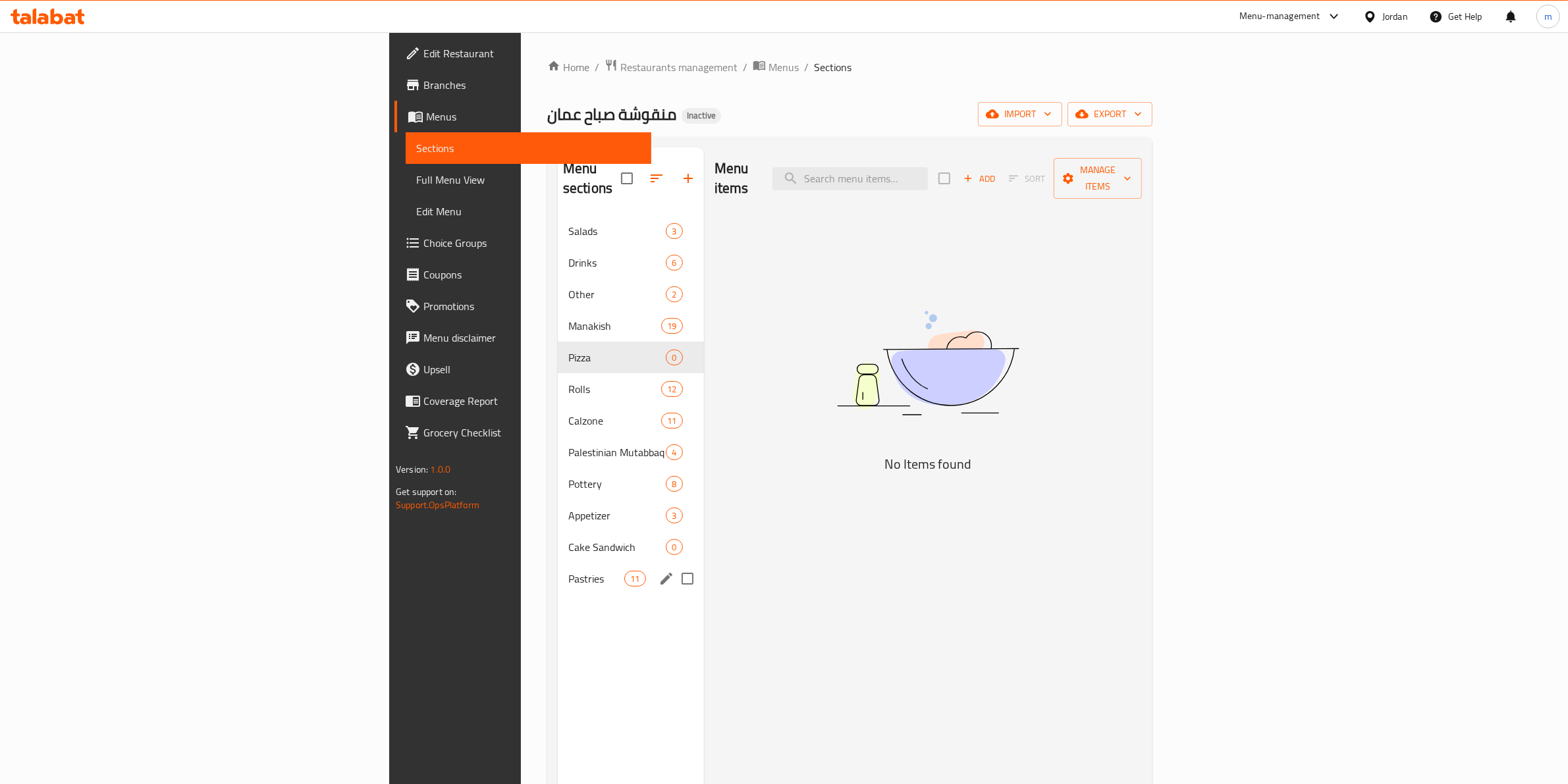
click at [569, 571] on span "Pastries" at bounding box center [596, 578] width 56 height 16
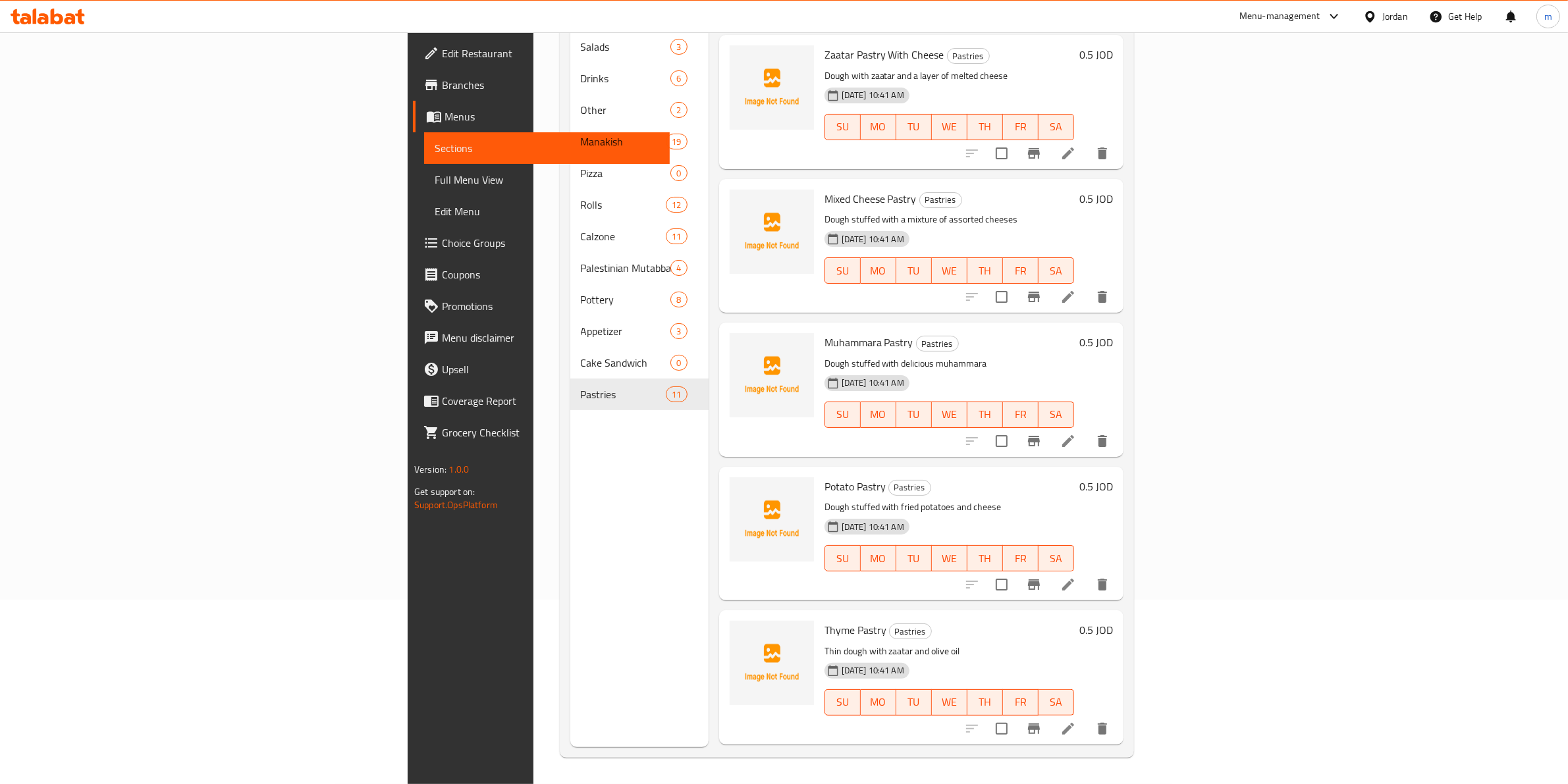
scroll to position [418, 0]
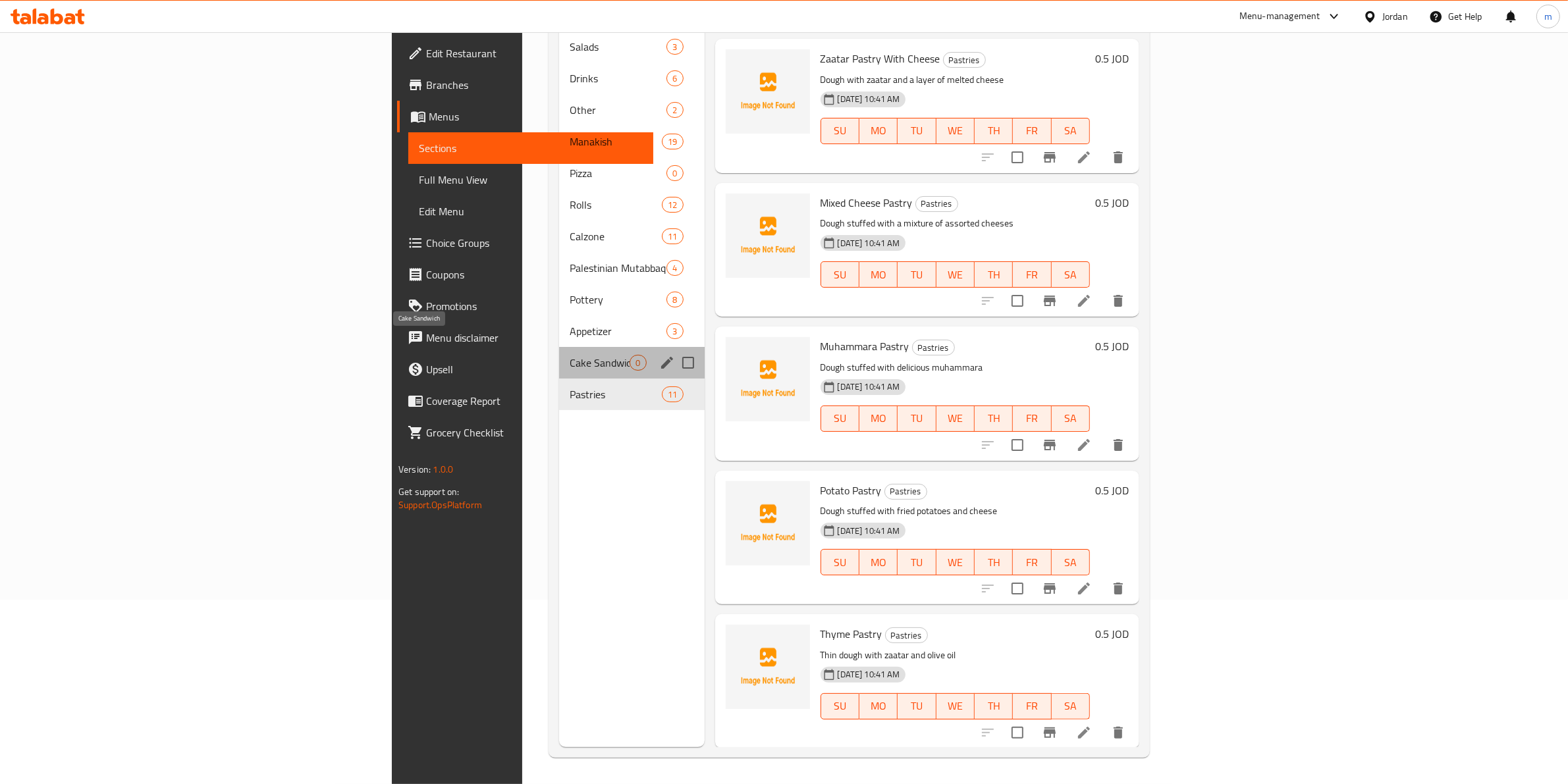
click at [570, 355] on span "Cake Sandwich" at bounding box center [599, 362] width 60 height 16
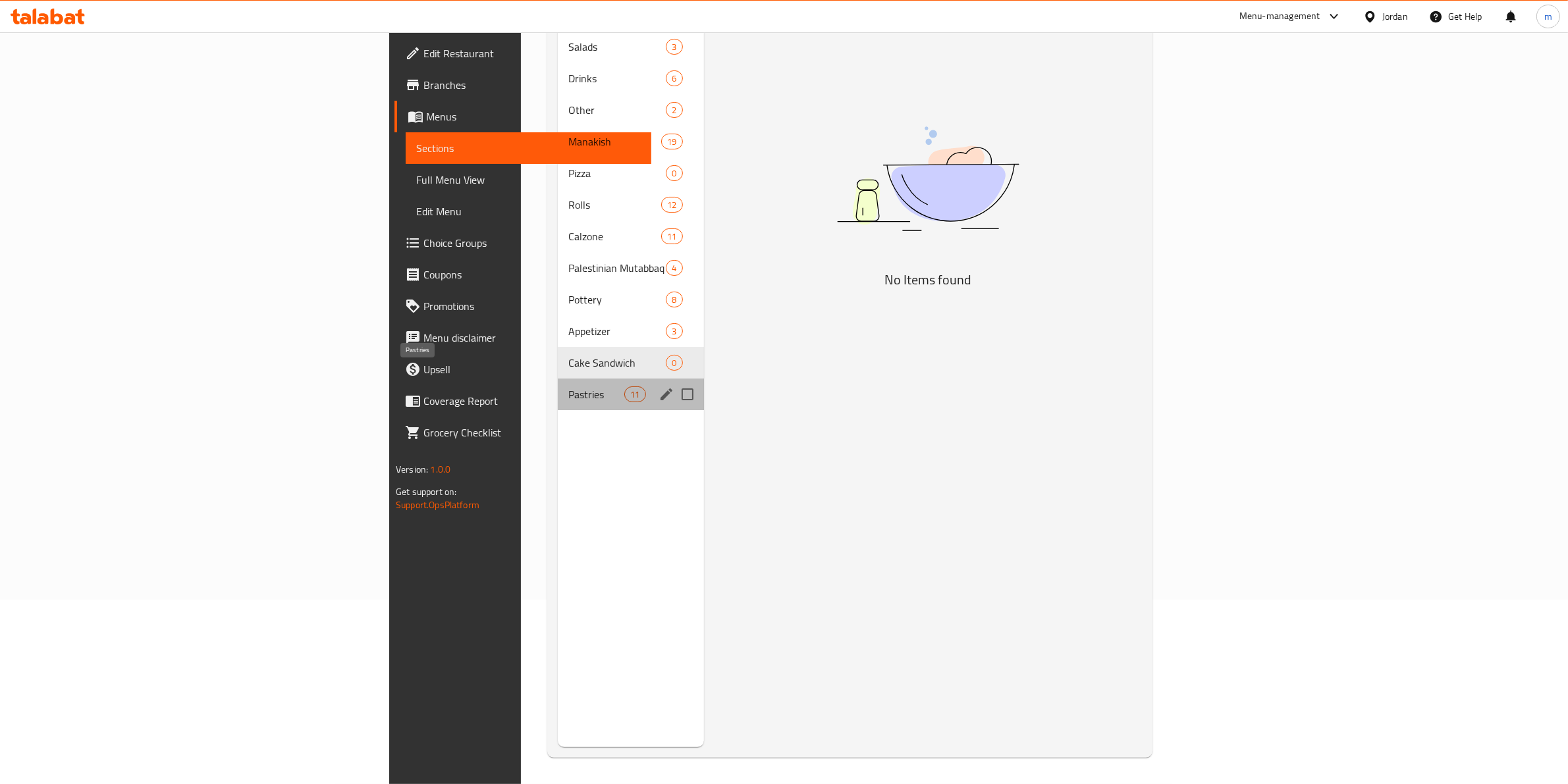
click at [569, 387] on span "Pastries" at bounding box center [596, 394] width 56 height 16
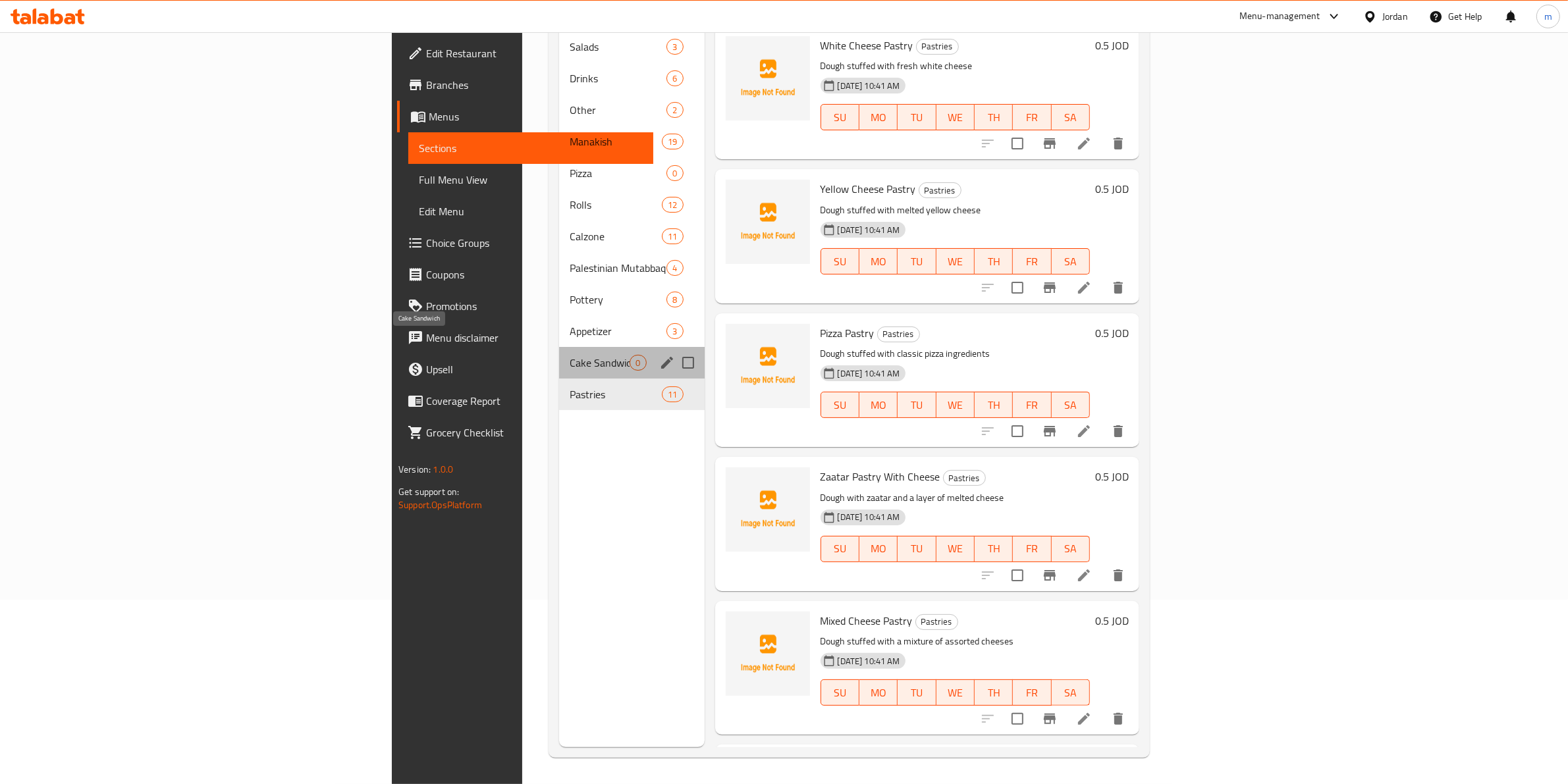
click at [570, 355] on span "Cake Sandwich" at bounding box center [599, 362] width 60 height 16
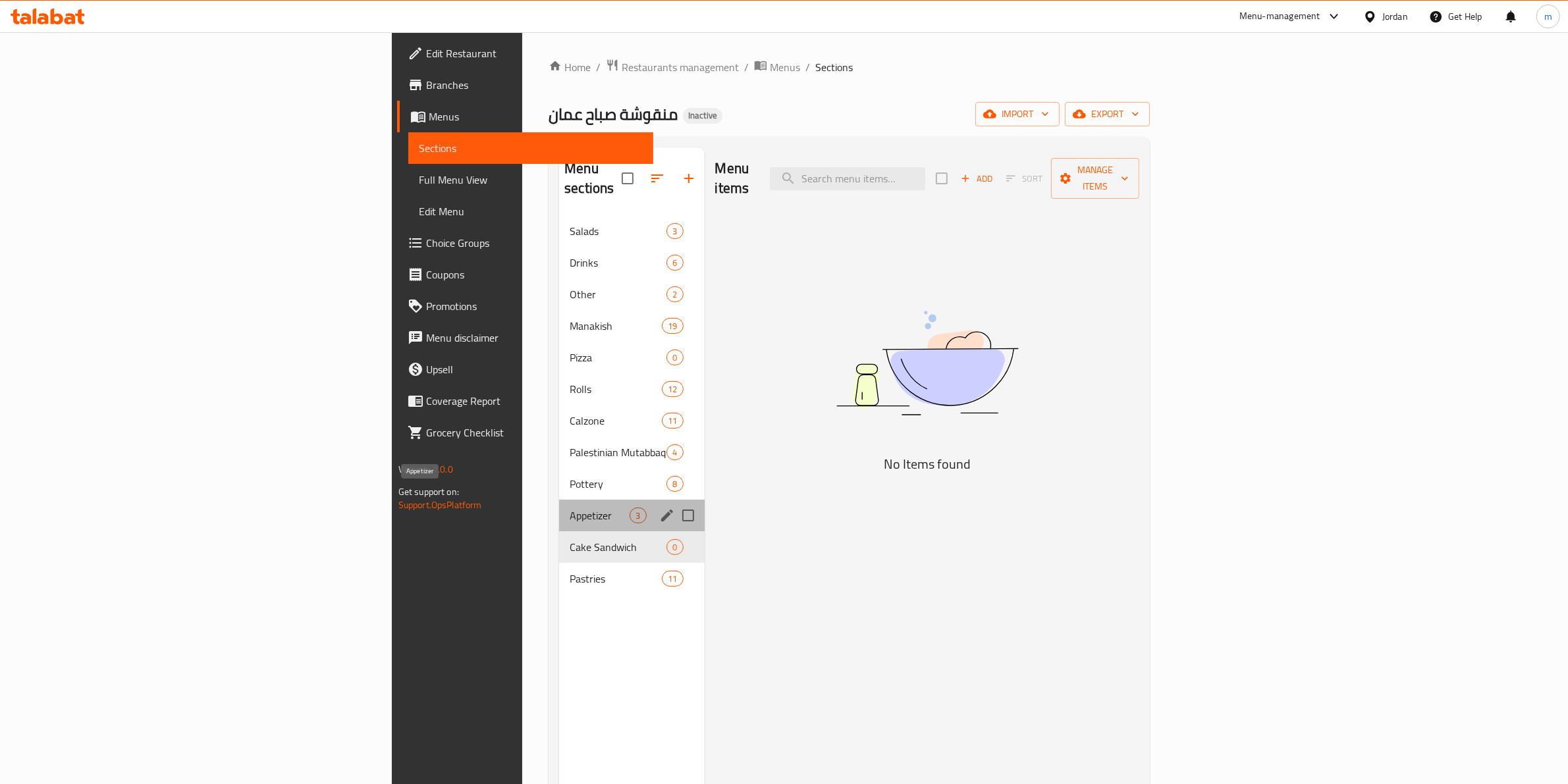
click at [570, 507] on span "Appetizer" at bounding box center [599, 515] width 60 height 16
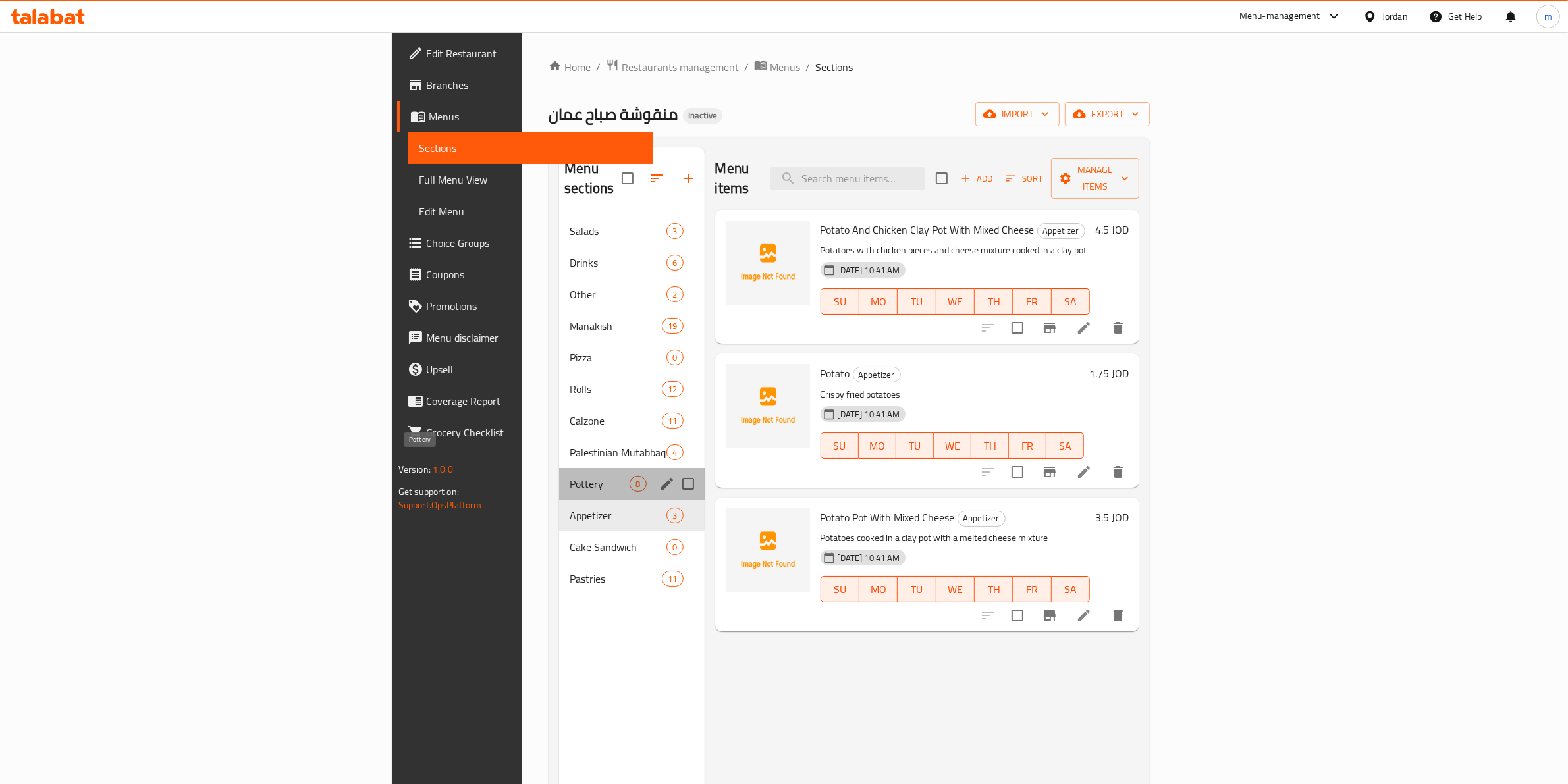
click at [570, 476] on span "Pottery" at bounding box center [599, 484] width 60 height 16
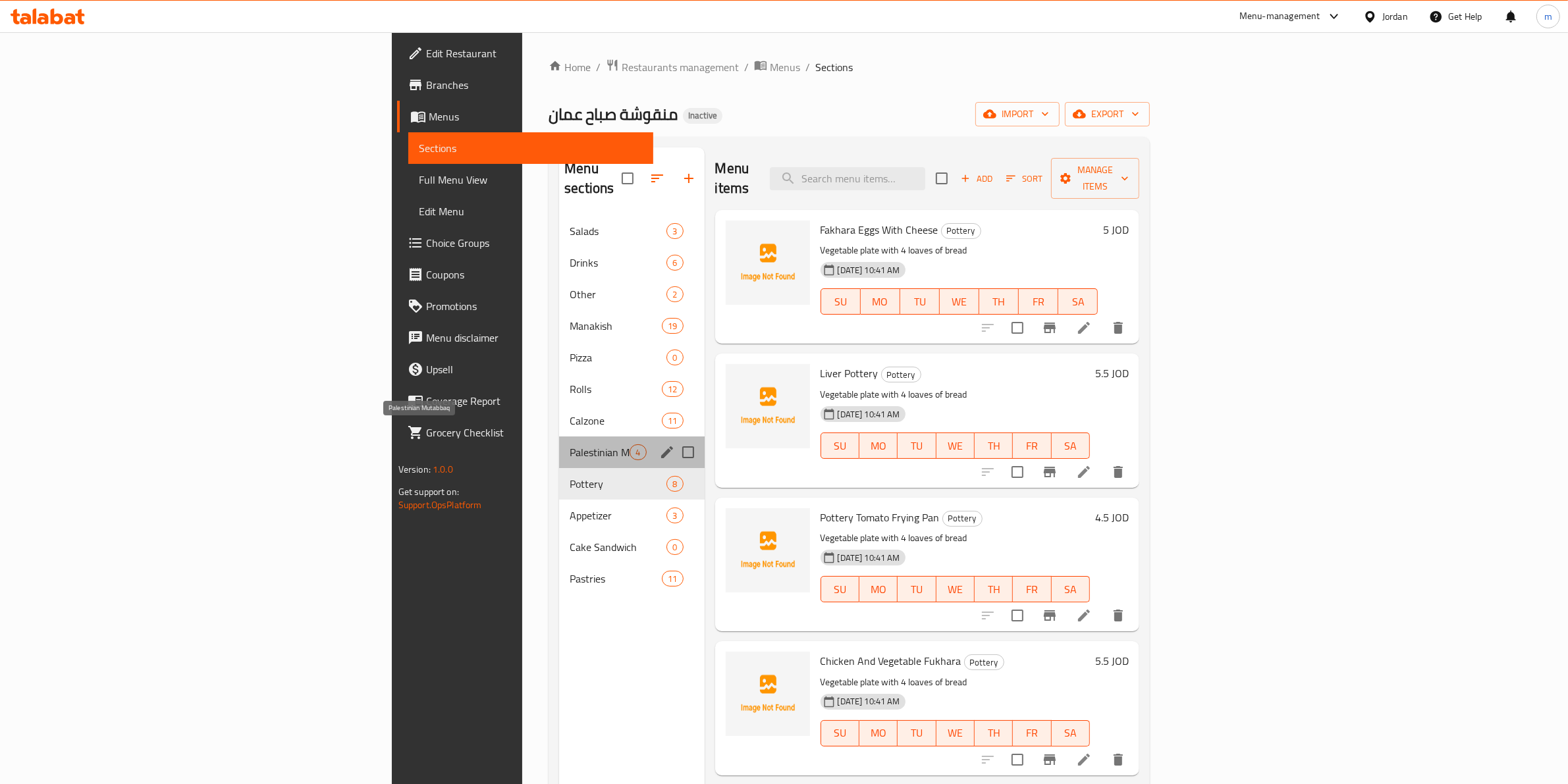
click at [570, 445] on span "Palestinian Mutabbaq" at bounding box center [599, 452] width 60 height 16
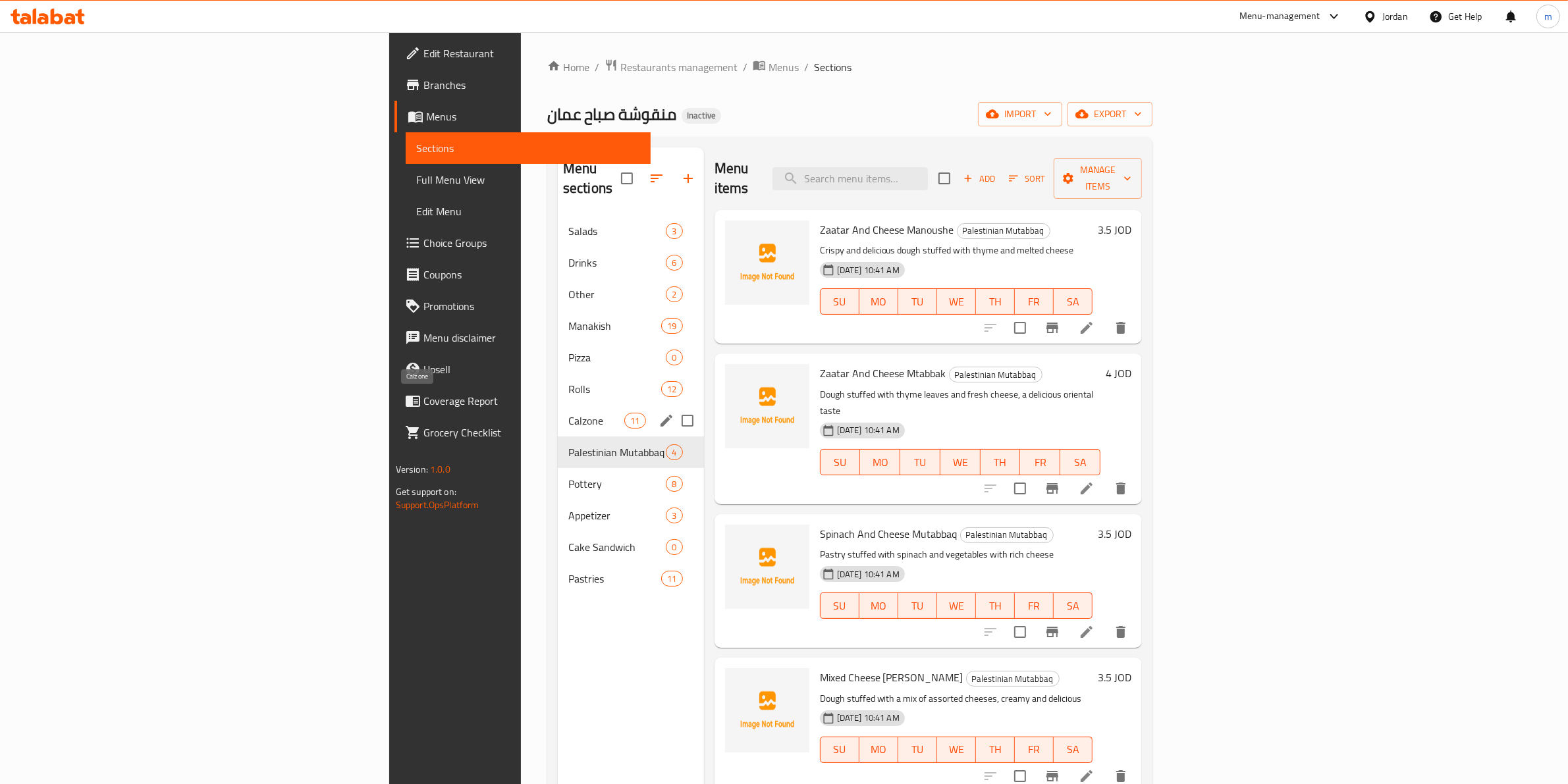
click at [569, 413] on span "Calzone" at bounding box center [596, 420] width 56 height 16
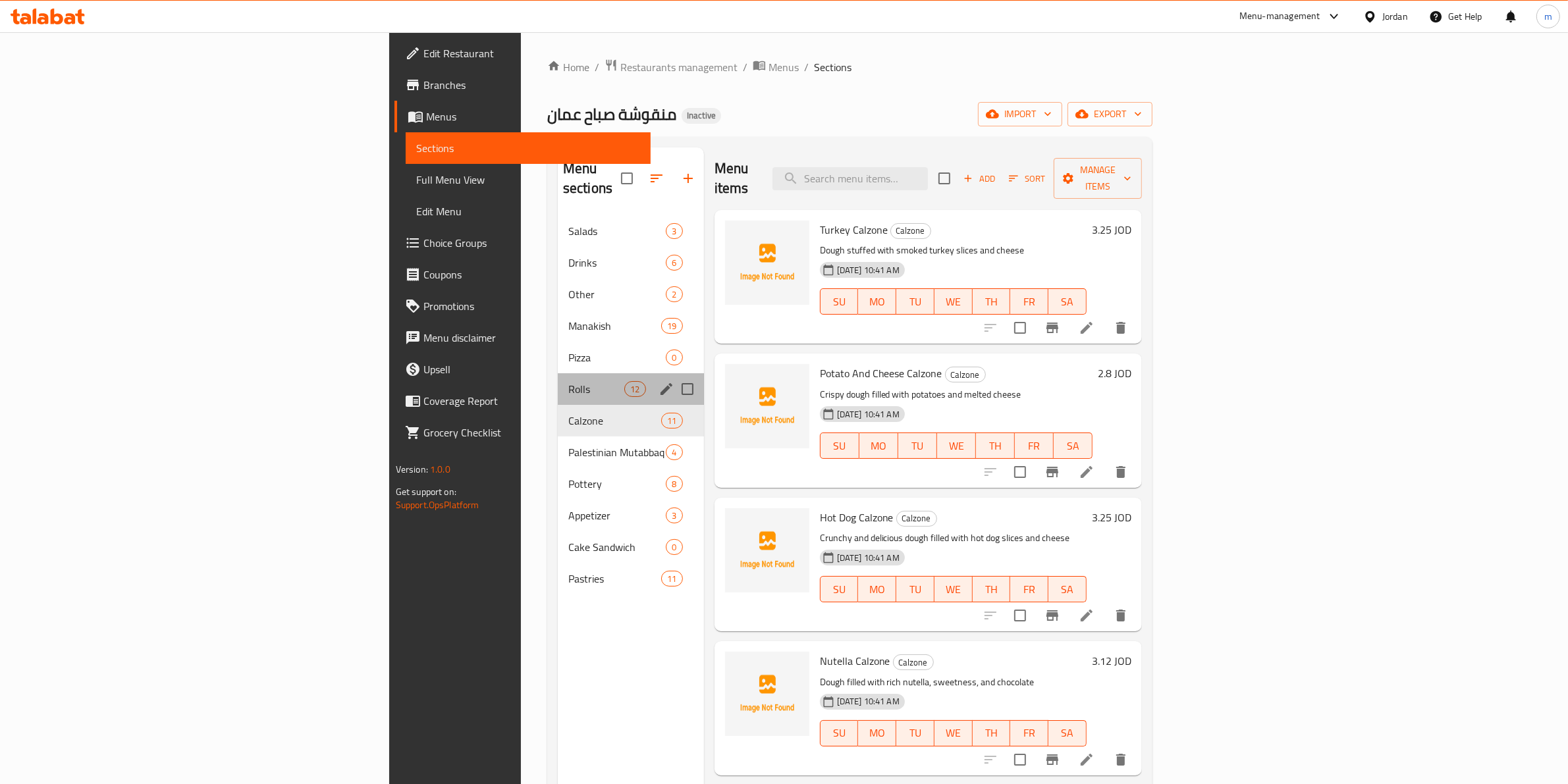
click at [558, 378] on div "Rolls 12" at bounding box center [631, 389] width 146 height 31
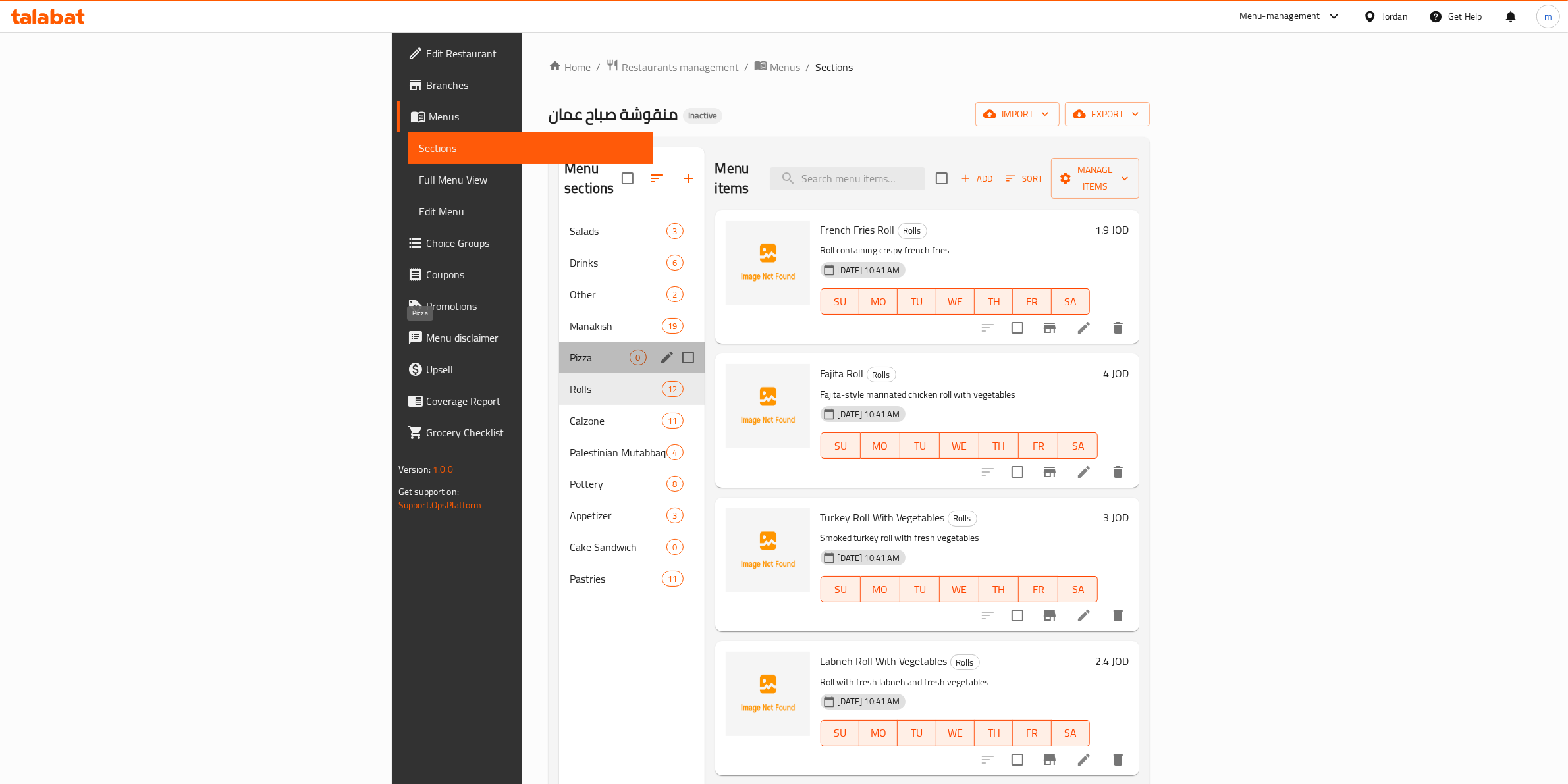
click at [570, 349] on span "Pizza" at bounding box center [599, 357] width 60 height 16
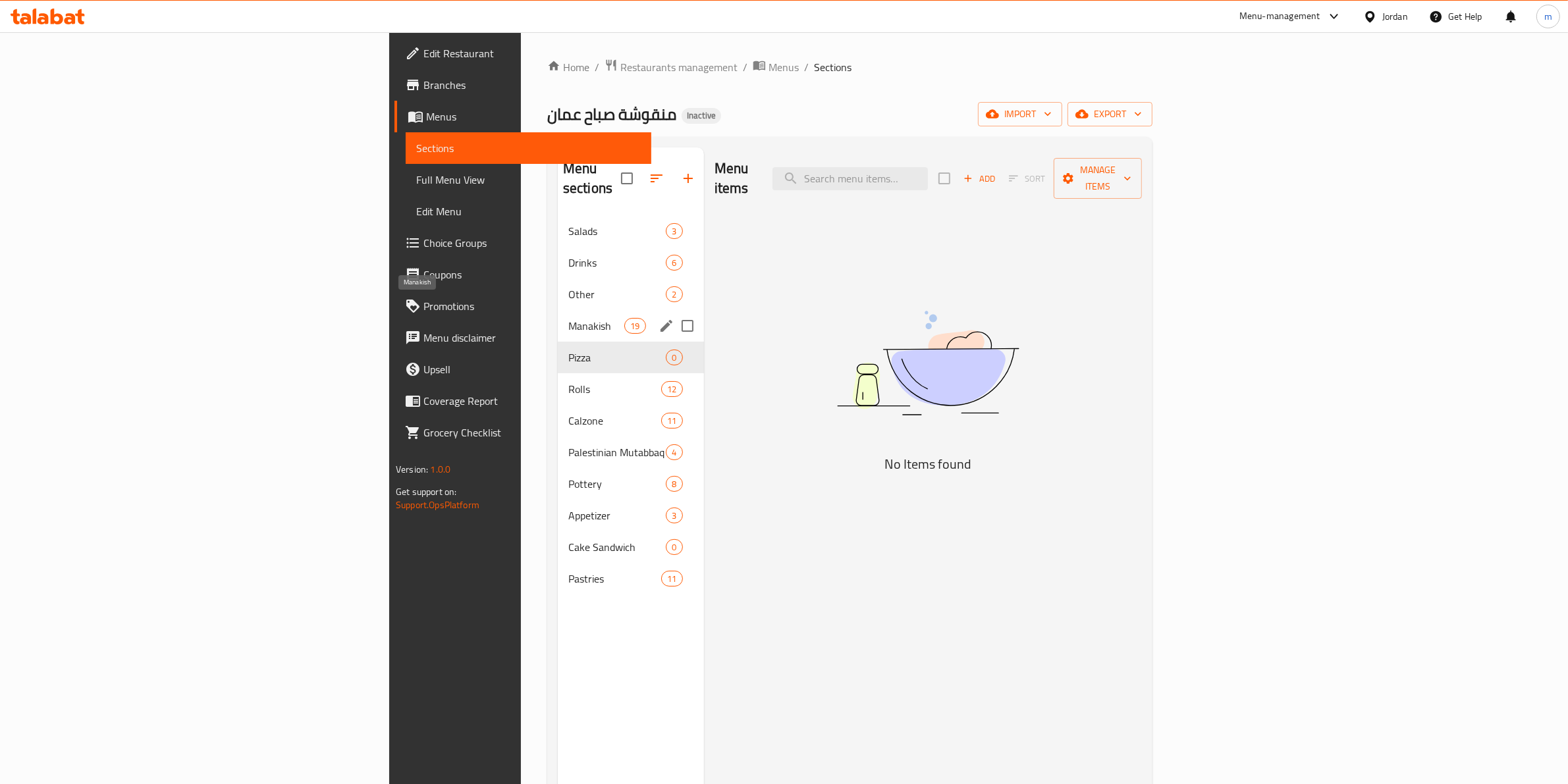
click at [569, 318] on span "Manakish" at bounding box center [596, 326] width 56 height 16
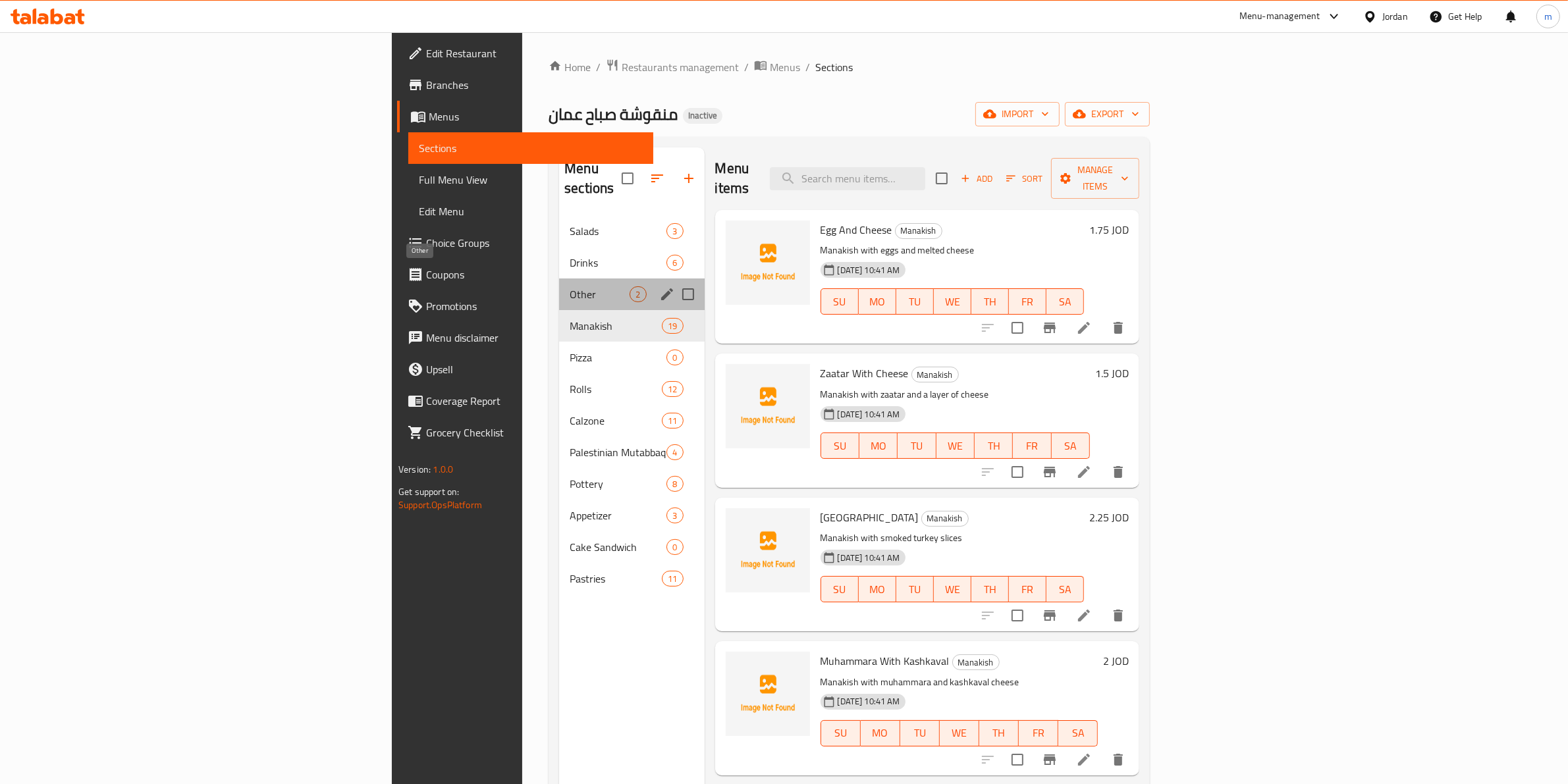
click at [570, 287] on span "Other" at bounding box center [599, 294] width 60 height 16
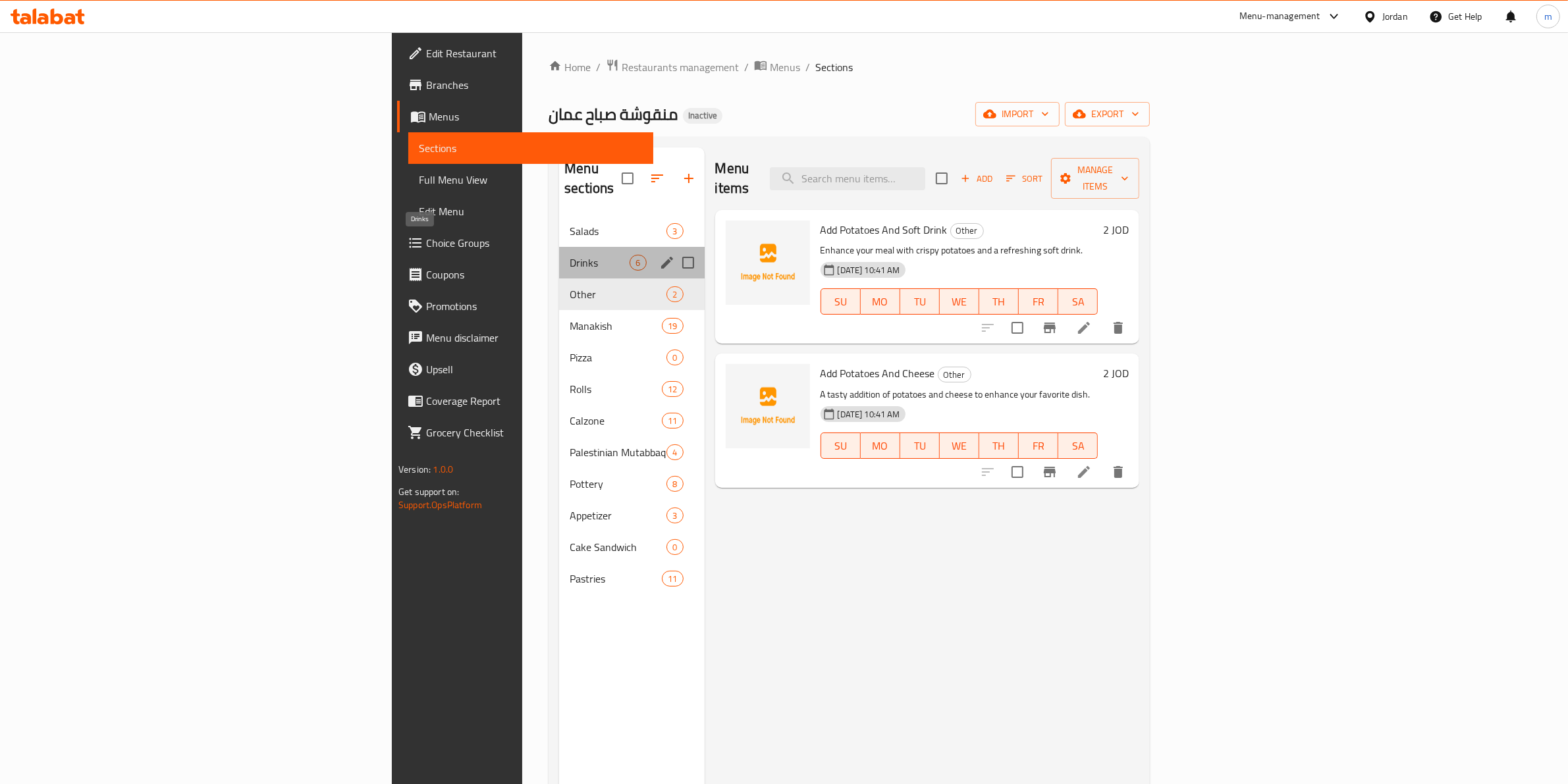
click at [570, 254] on span "Drinks" at bounding box center [599, 262] width 60 height 16
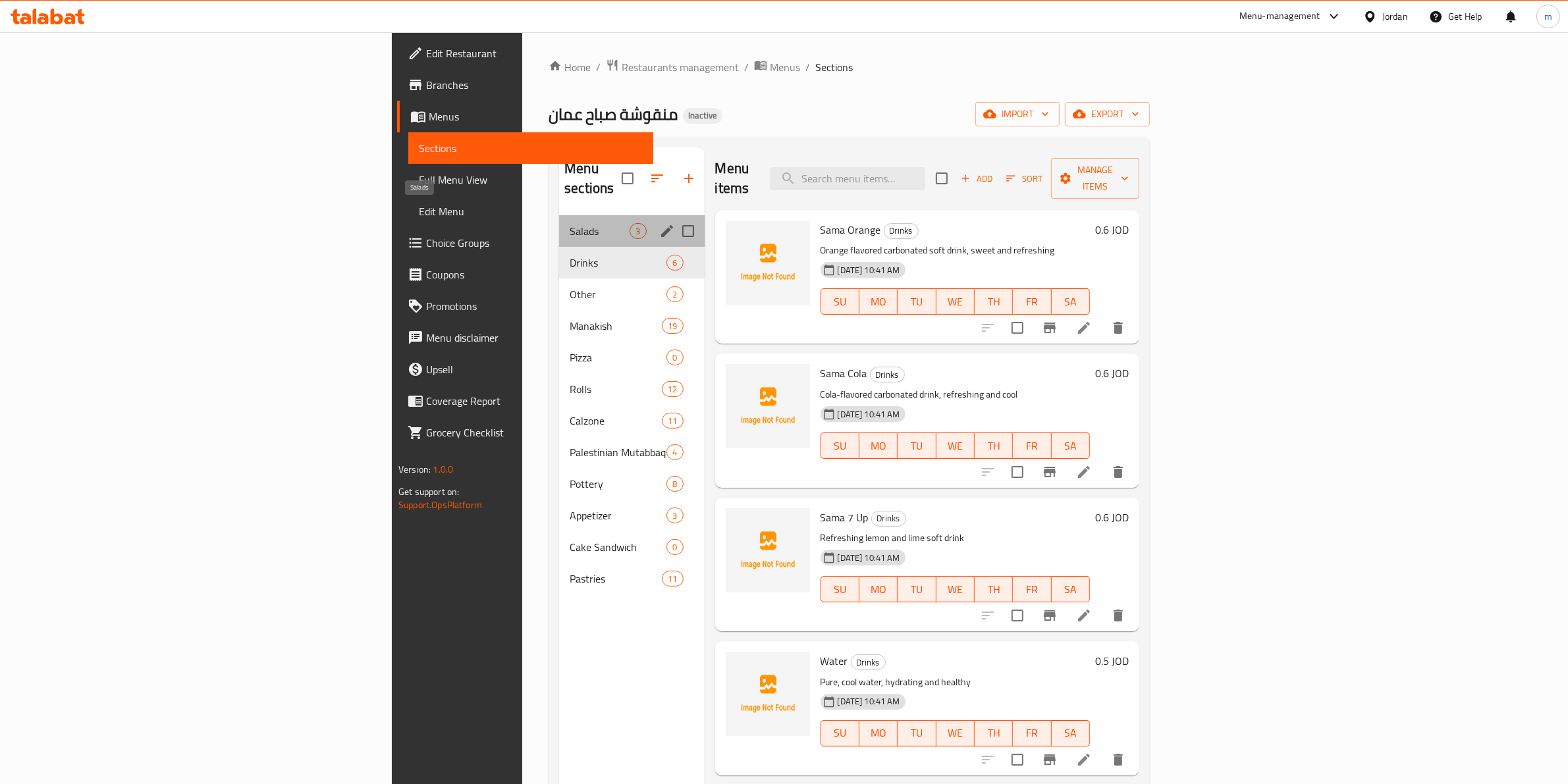
click at [570, 223] on span "Salads" at bounding box center [599, 231] width 60 height 16
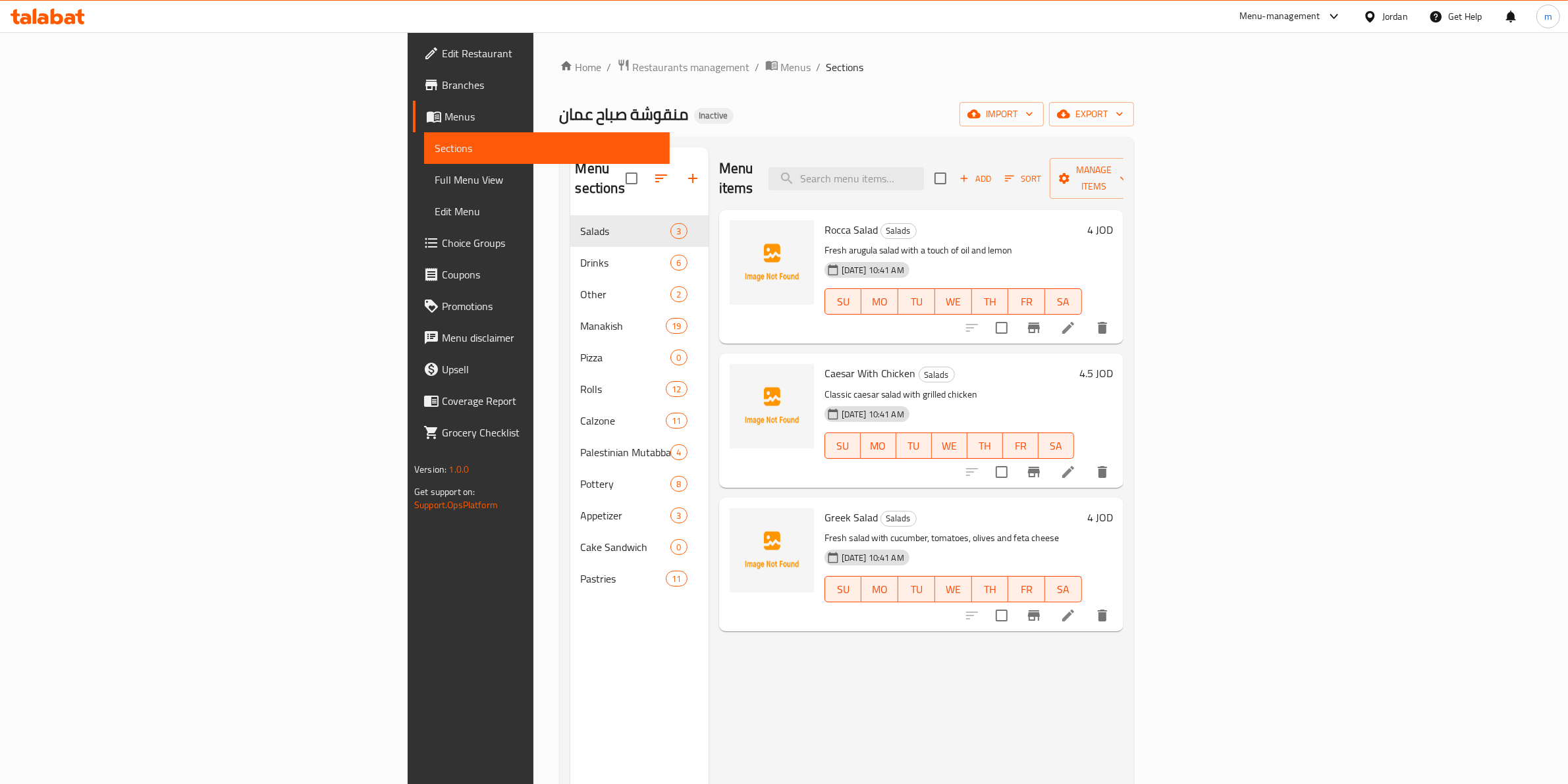
click at [442, 58] on span "Edit Restaurant" at bounding box center [550, 53] width 217 height 16
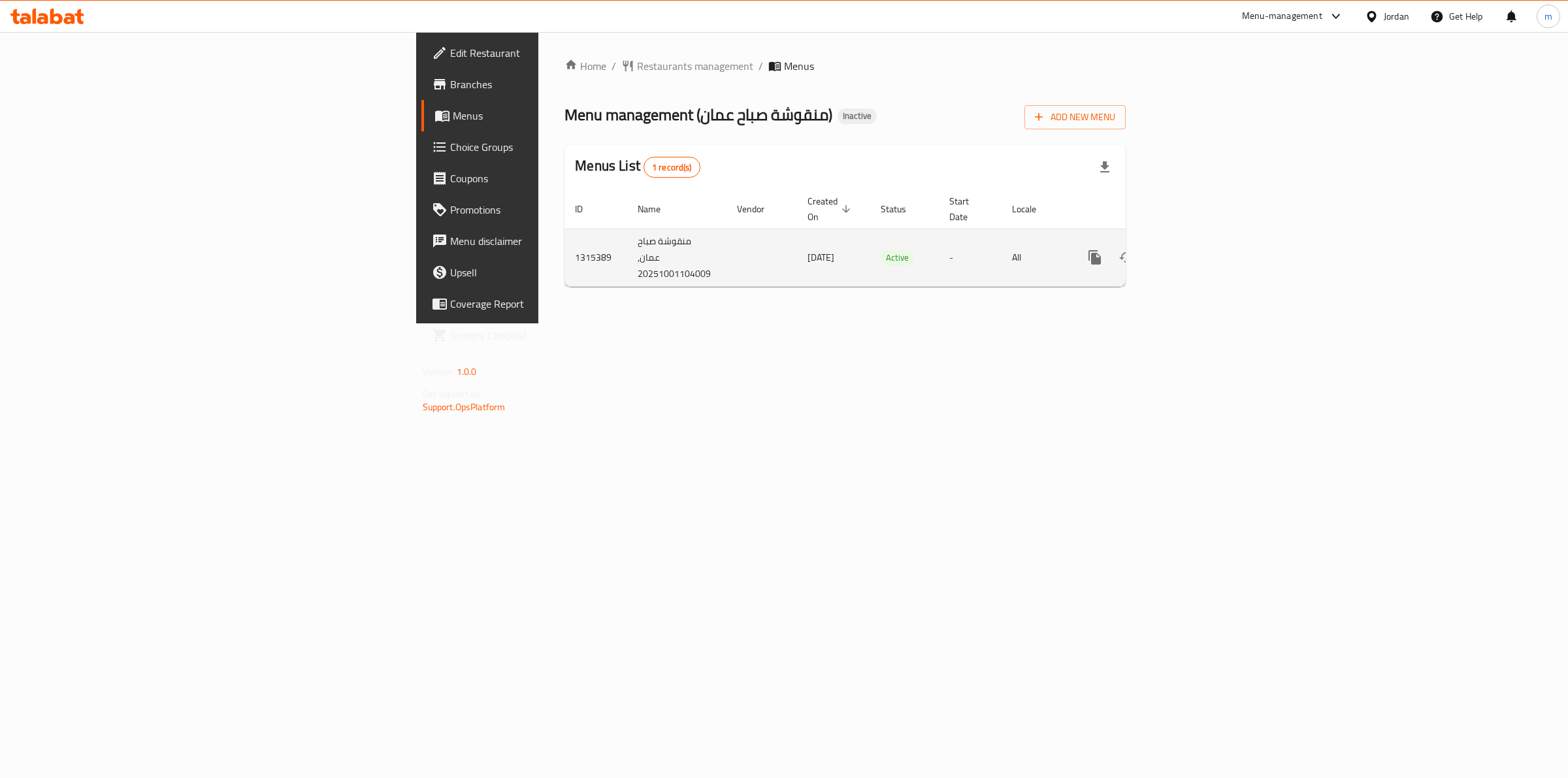
click at [627, 266] on td "منقوشة صباح عمان, 20251001104009" at bounding box center [676, 258] width 99 height 58
click at [1115, 111] on span "Add New Menu" at bounding box center [1075, 118] width 80 height 17
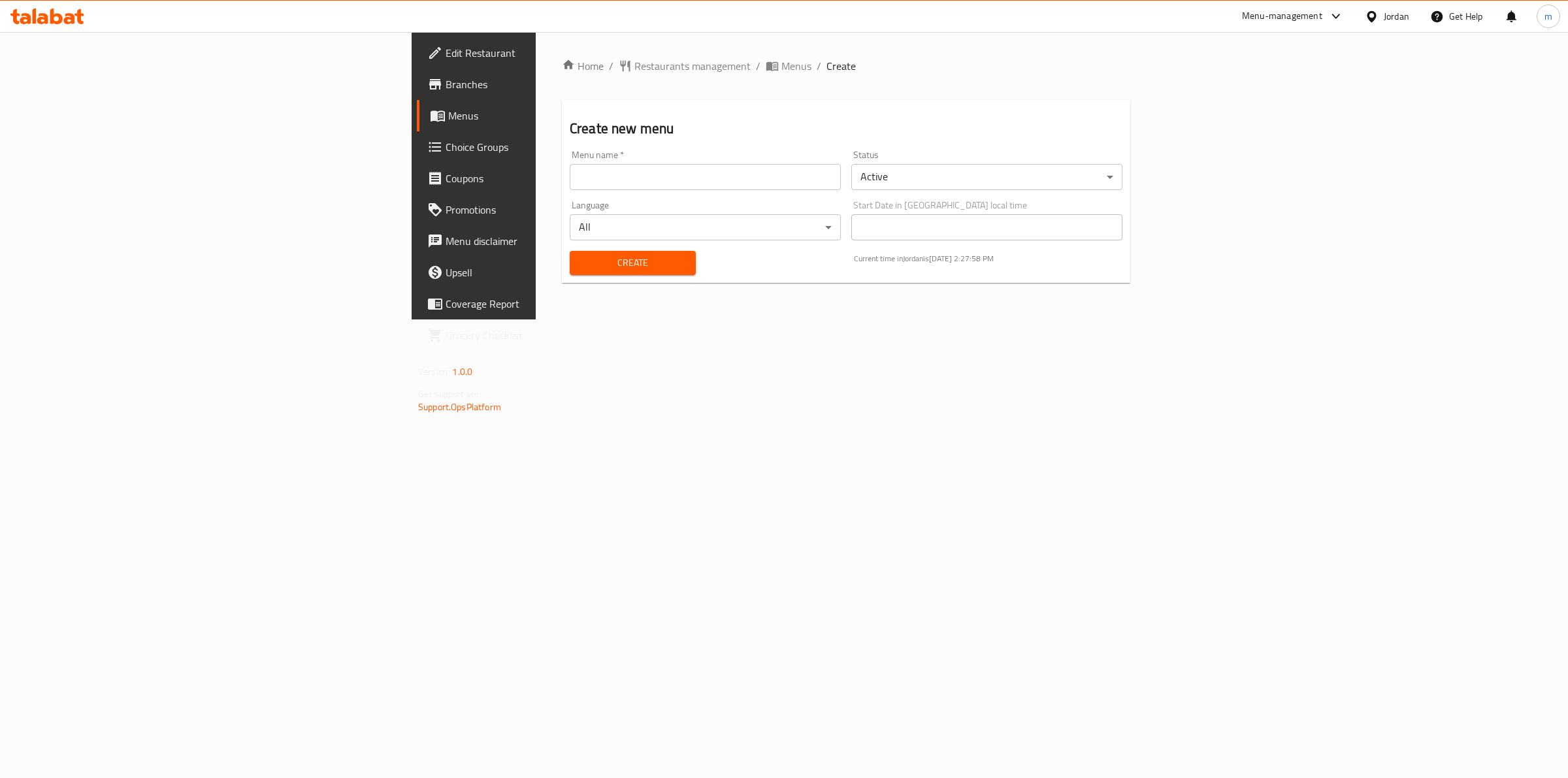
click at [817, 36] on div "Home / Restaurants management / Menus / Create Create new menu Menu name   * Me…" at bounding box center [845, 175] width 620 height 287
click at [766, 59] on icon "breadcrumb" at bounding box center [772, 65] width 13 height 13
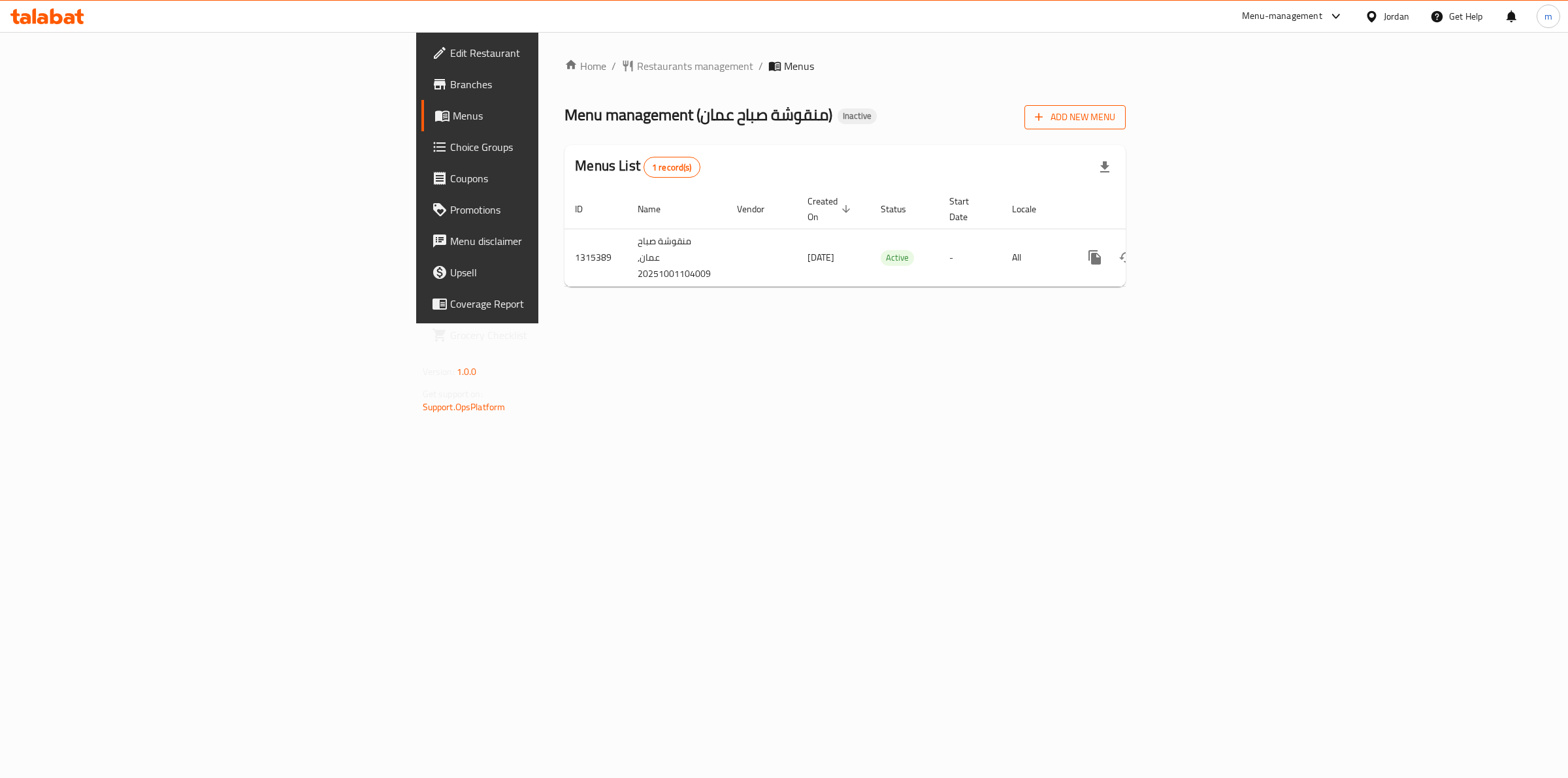
click at [1115, 121] on span "Add New Menu" at bounding box center [1075, 118] width 80 height 17
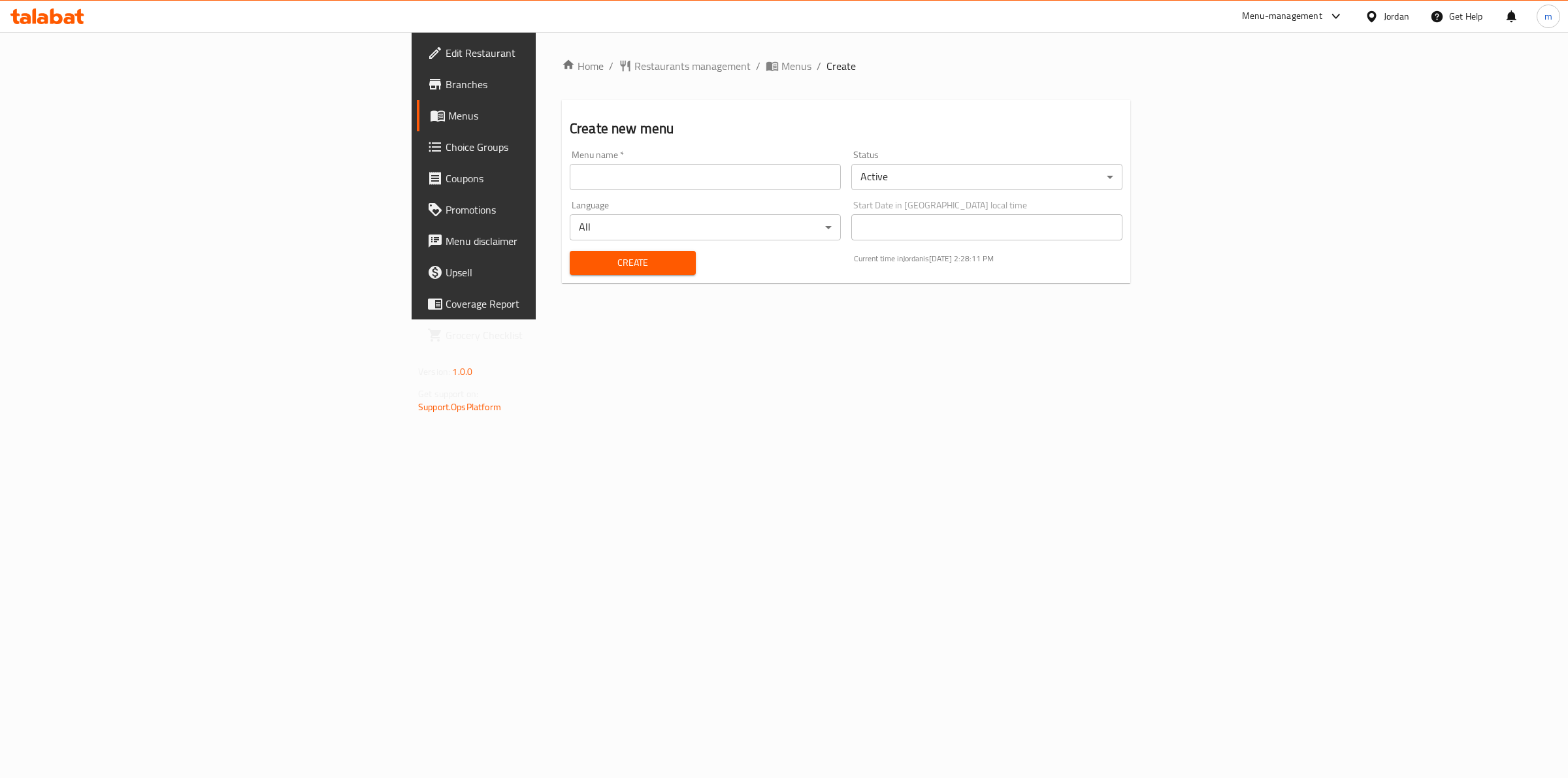
click at [569, 168] on input "text" at bounding box center [705, 177] width 271 height 26
type input "1/10"
click at [588, 260] on button "Create" at bounding box center [632, 263] width 126 height 24
click at [448, 110] on span "Menus" at bounding box center [555, 115] width 215 height 16
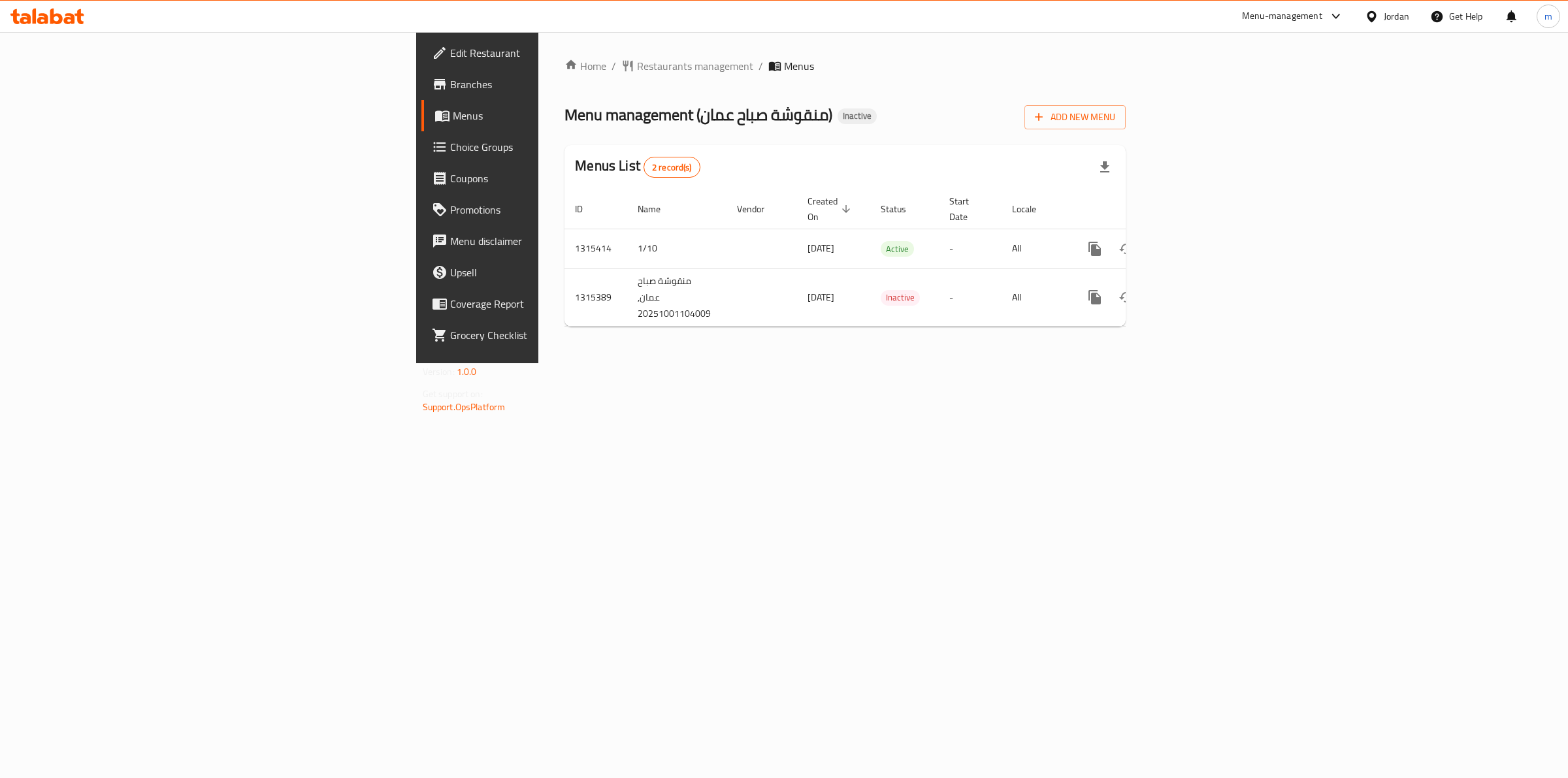
click at [422, 96] on link "Branches" at bounding box center [550, 83] width 257 height 31
